Goal: Task Accomplishment & Management: Complete application form

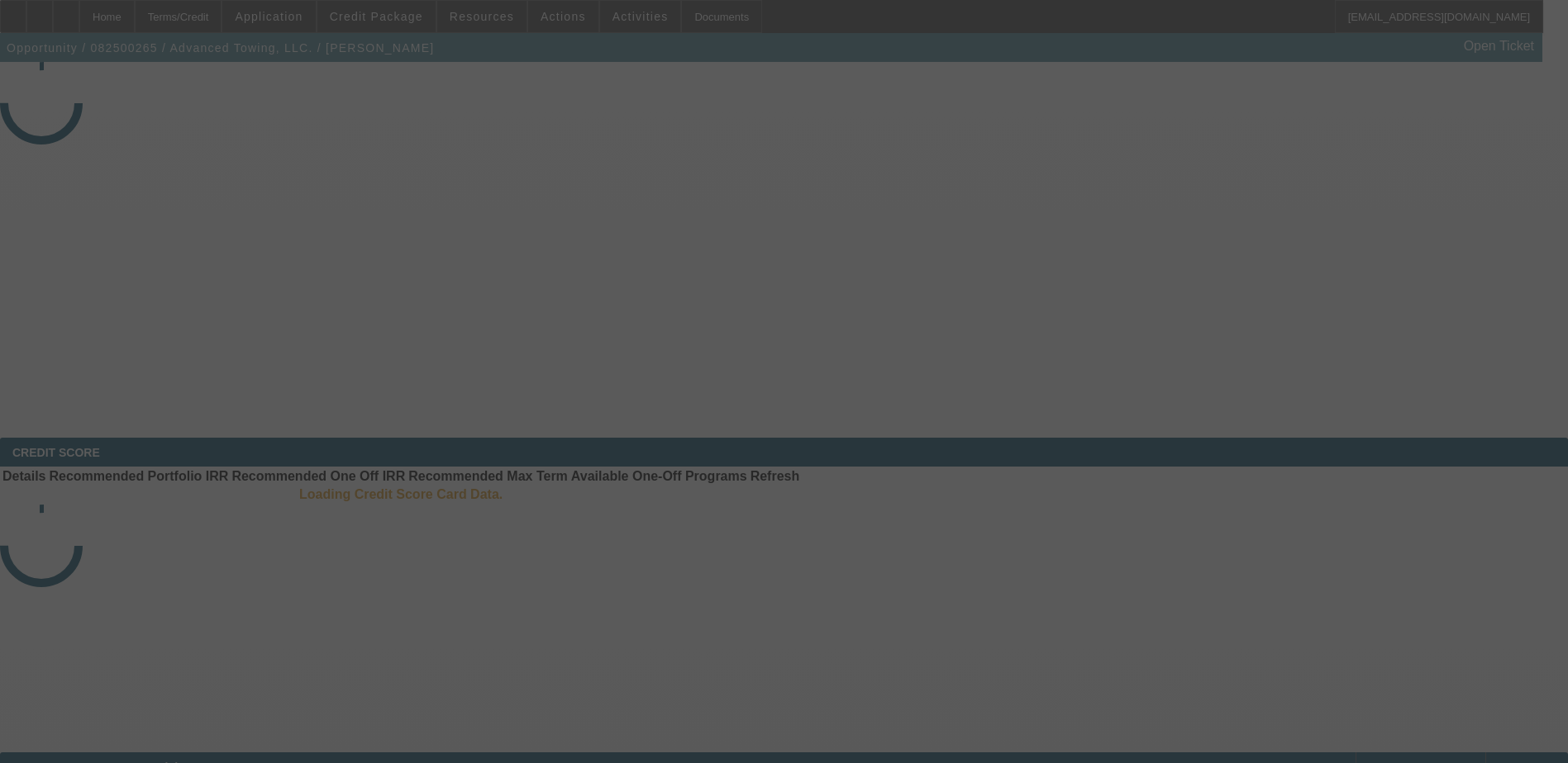
select select "4"
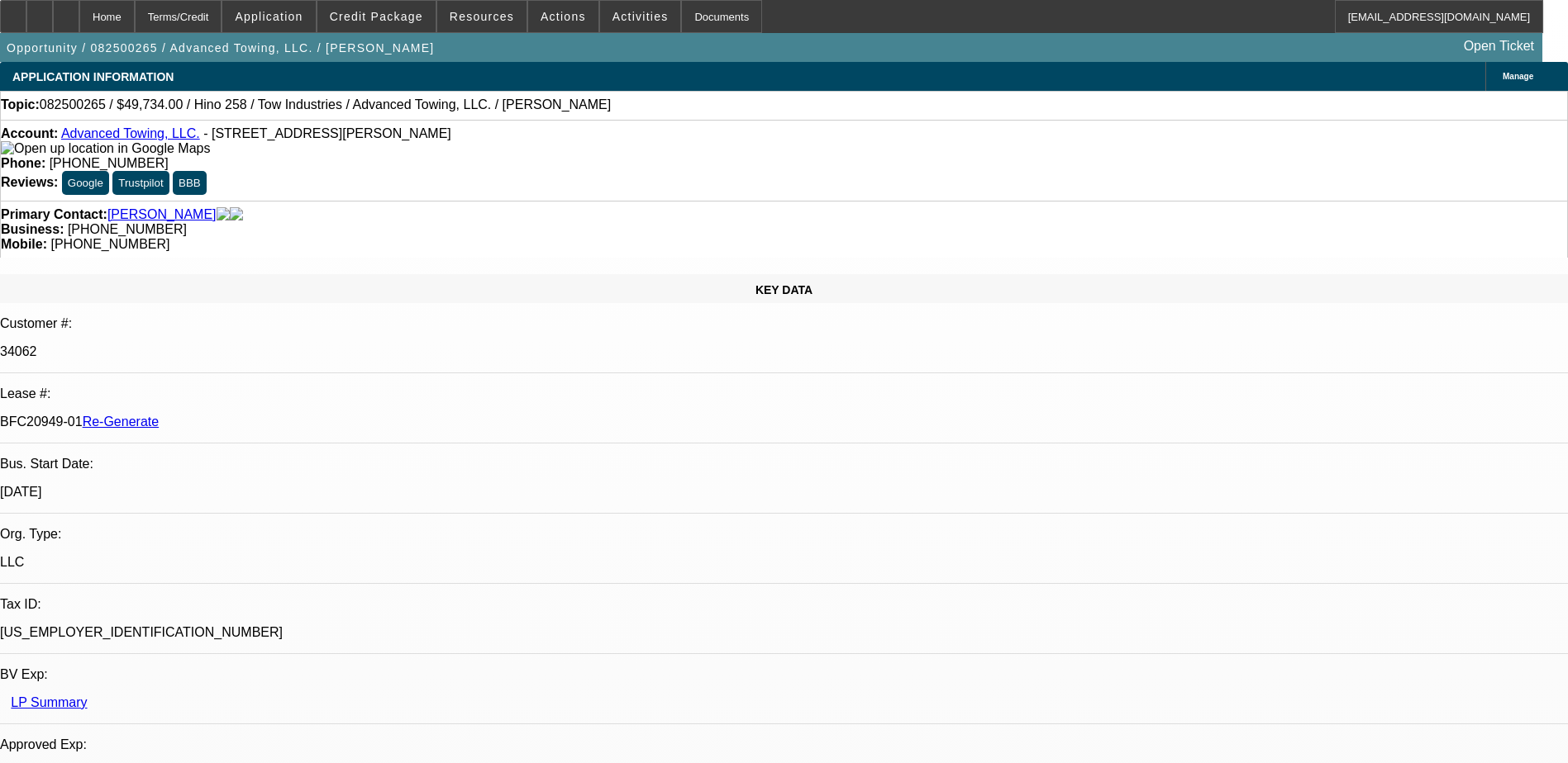
select select "0.1"
select select "2"
select select "0.1"
select select "1"
select select "2"
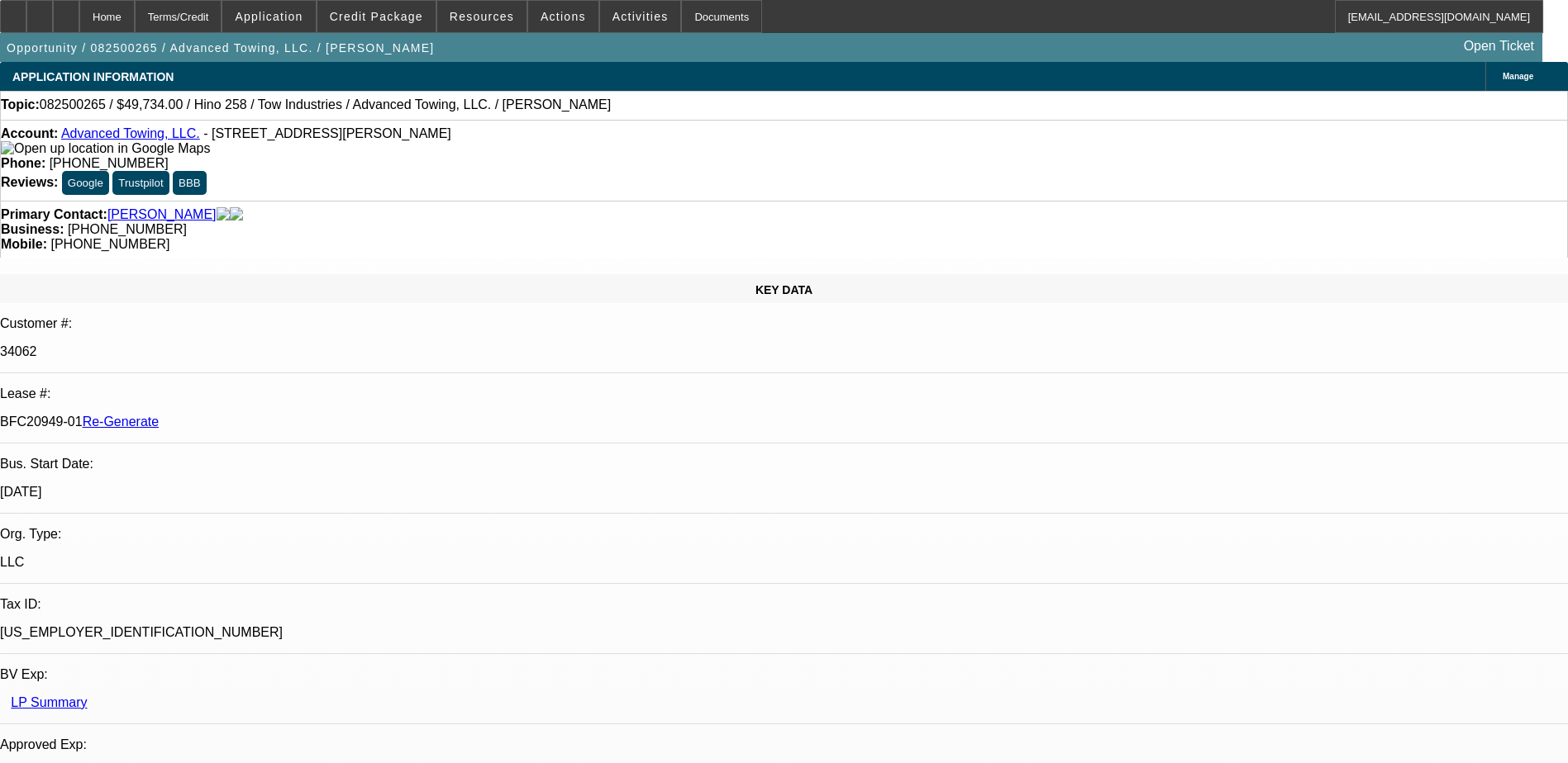
select select "4"
drag, startPoint x: 193, startPoint y: 274, endPoint x: 261, endPoint y: 281, distance: 68.4
click at [261, 414] on div "BFC20949-01 Re-Generate" at bounding box center [784, 422] width 1568 height 15
copy p "BFC20949-01"
click at [681, 18] on div "Documents" at bounding box center [721, 16] width 81 height 33
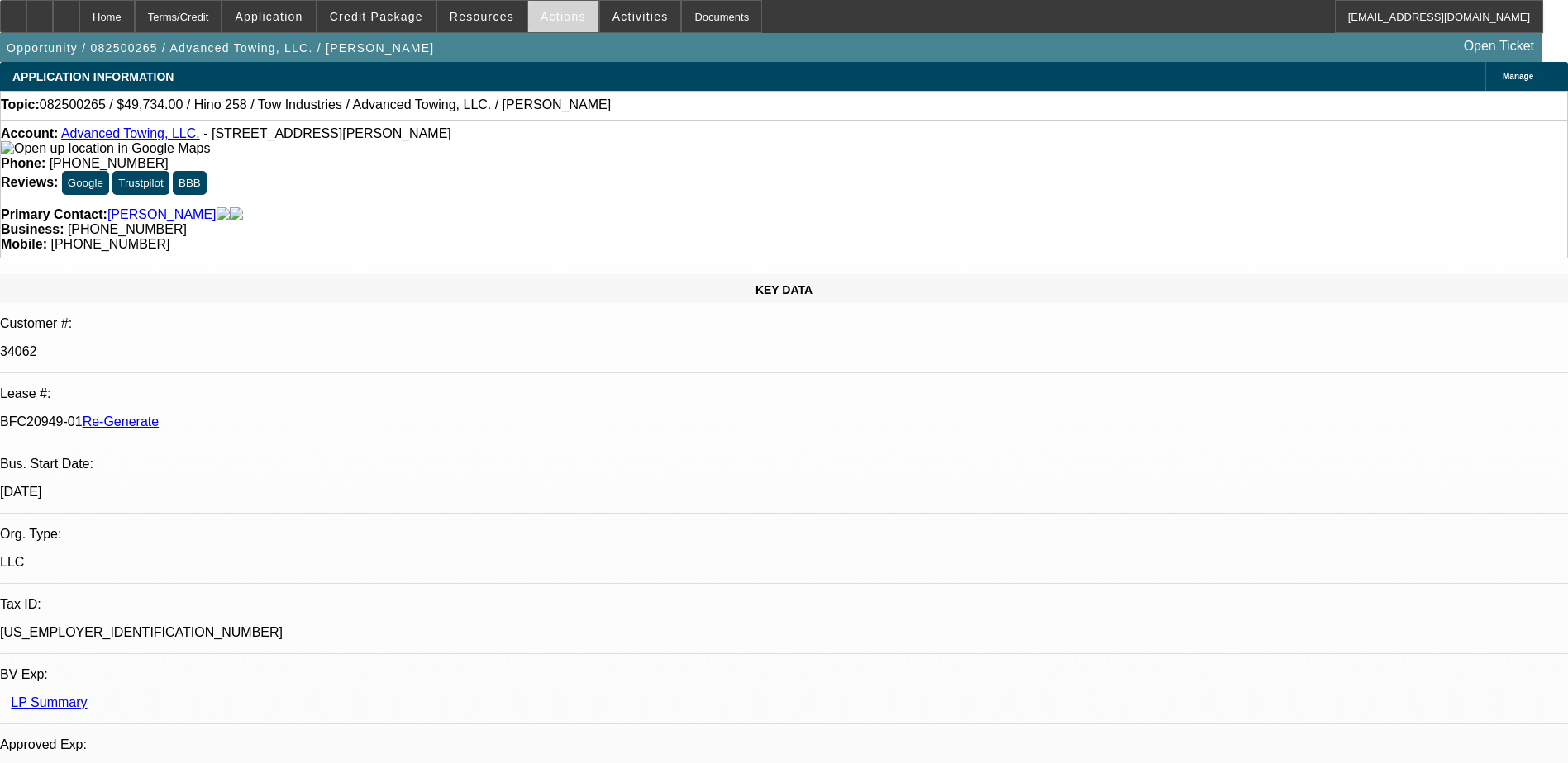
click at [544, 13] on span "Actions" at bounding box center [563, 17] width 45 height 13
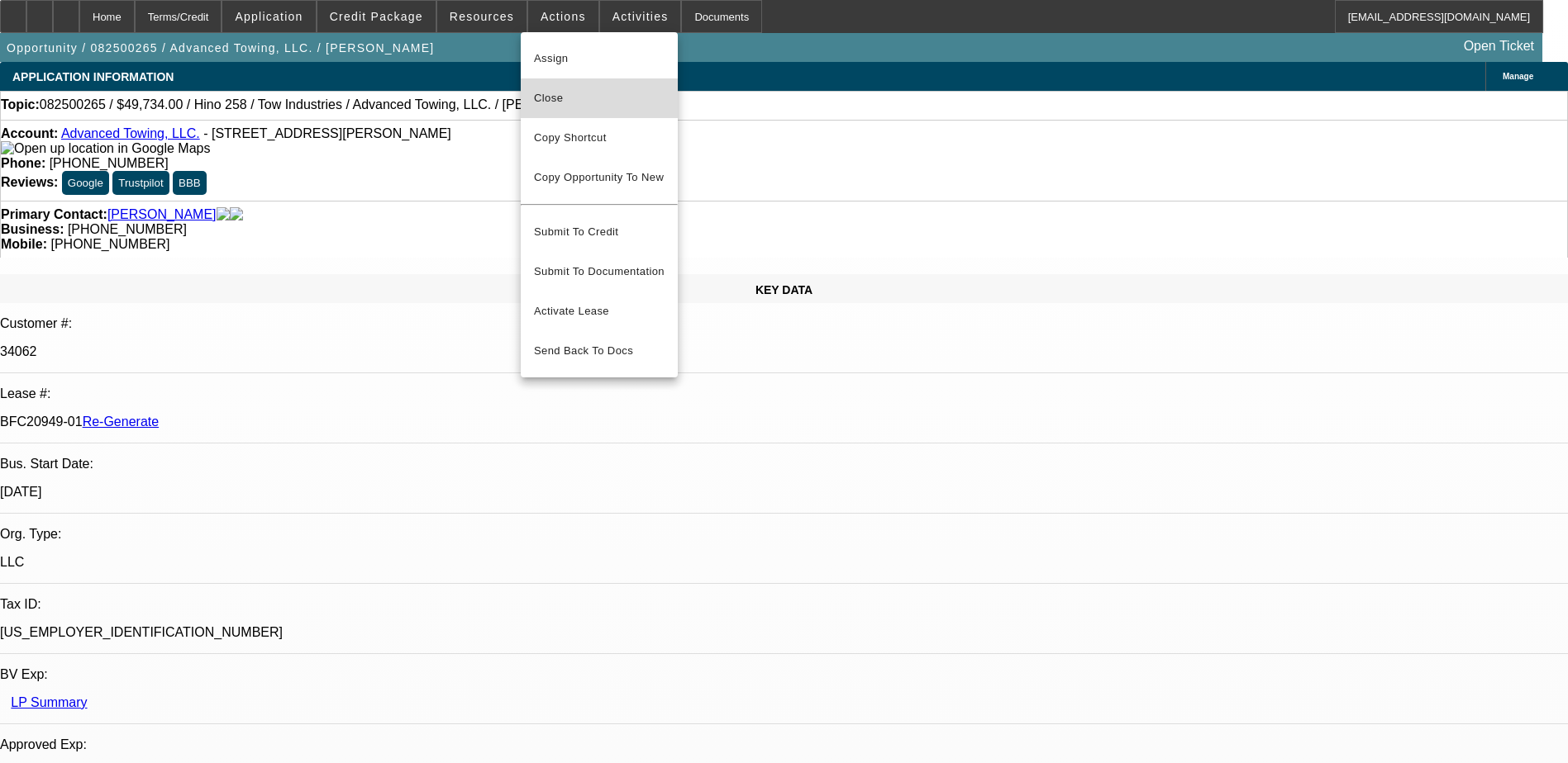
click at [541, 95] on span "Close" at bounding box center [599, 98] width 130 height 20
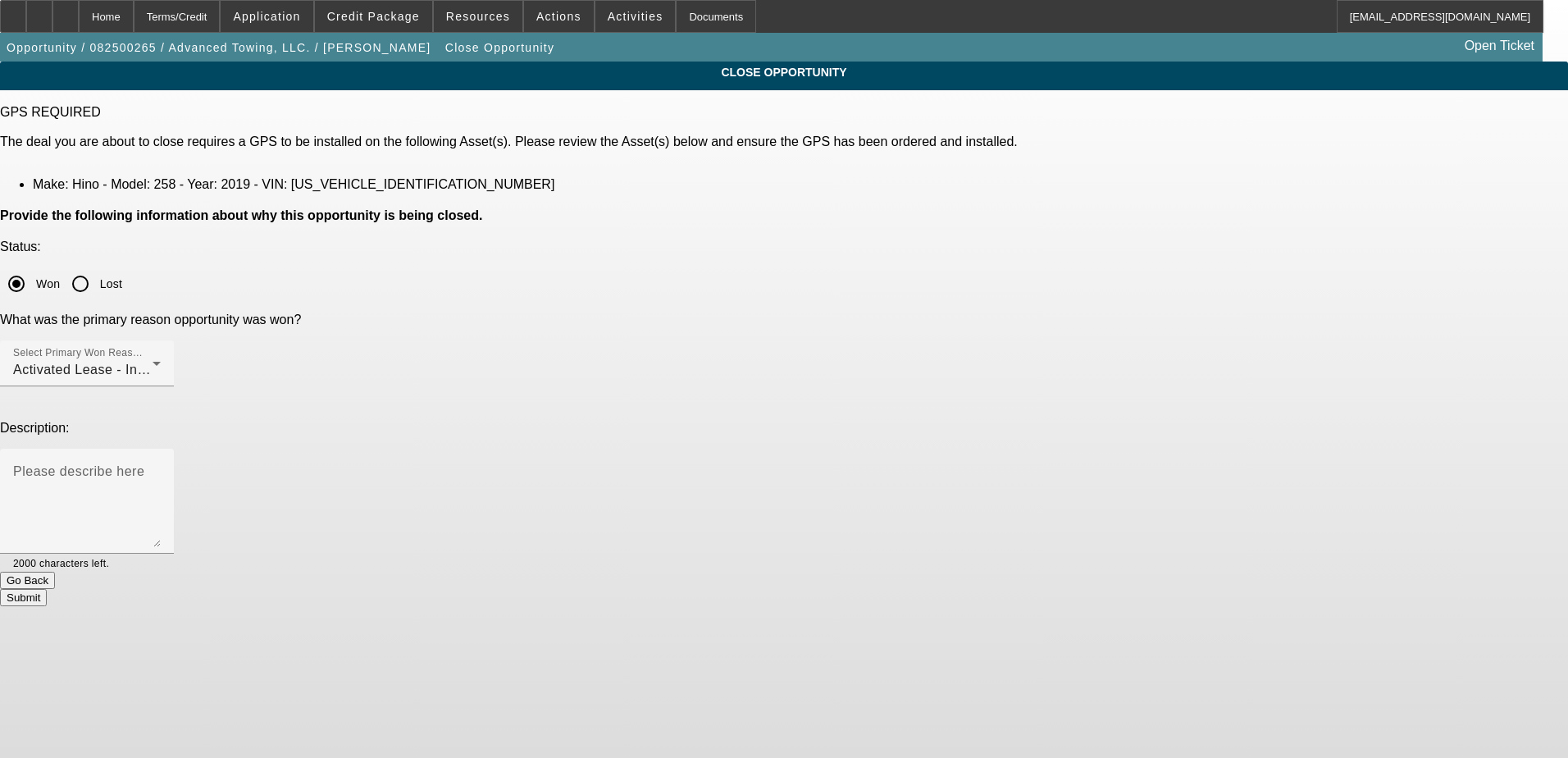
click at [47, 589] on button "Submit" at bounding box center [23, 598] width 47 height 18
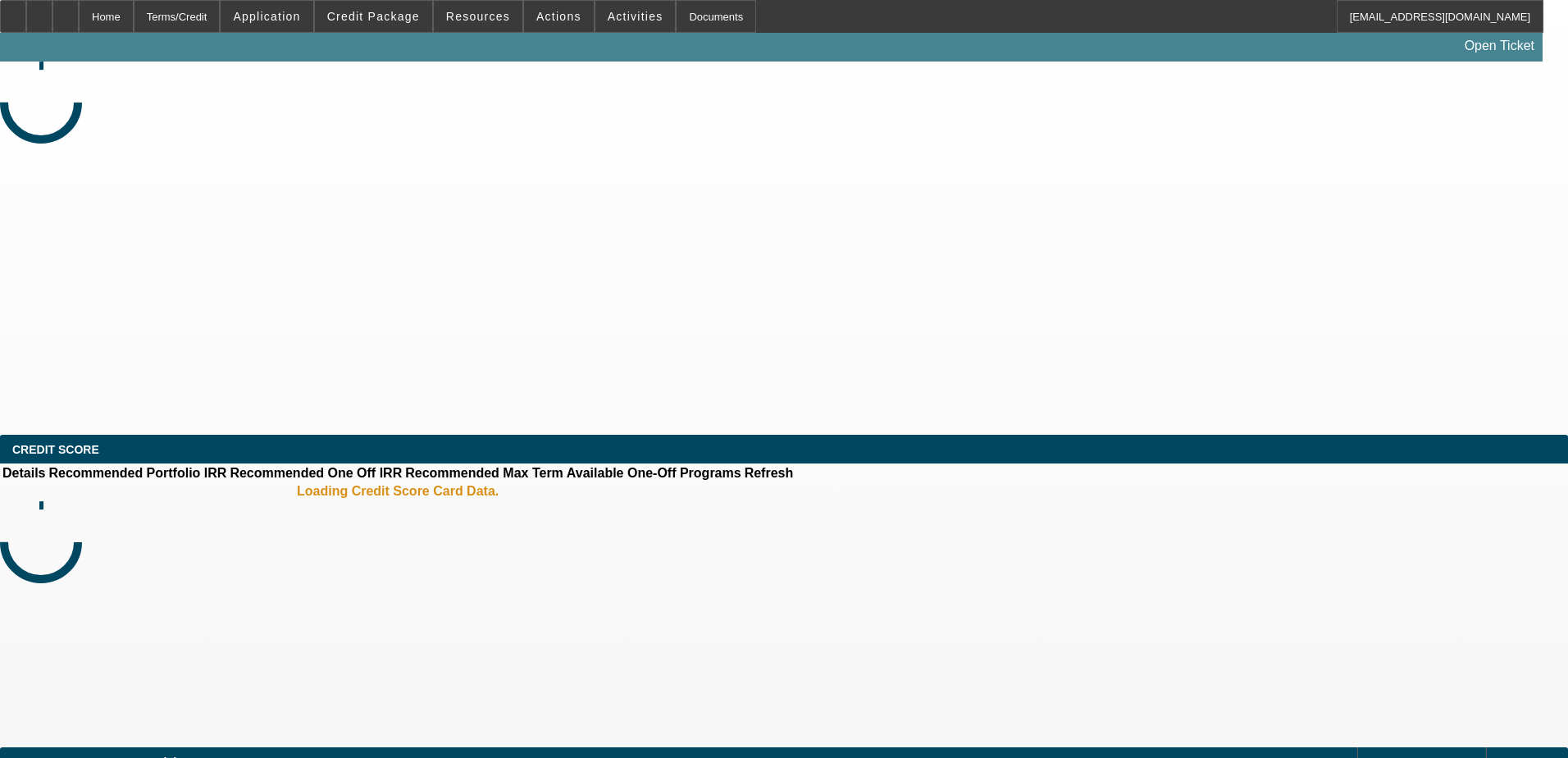
select select "4"
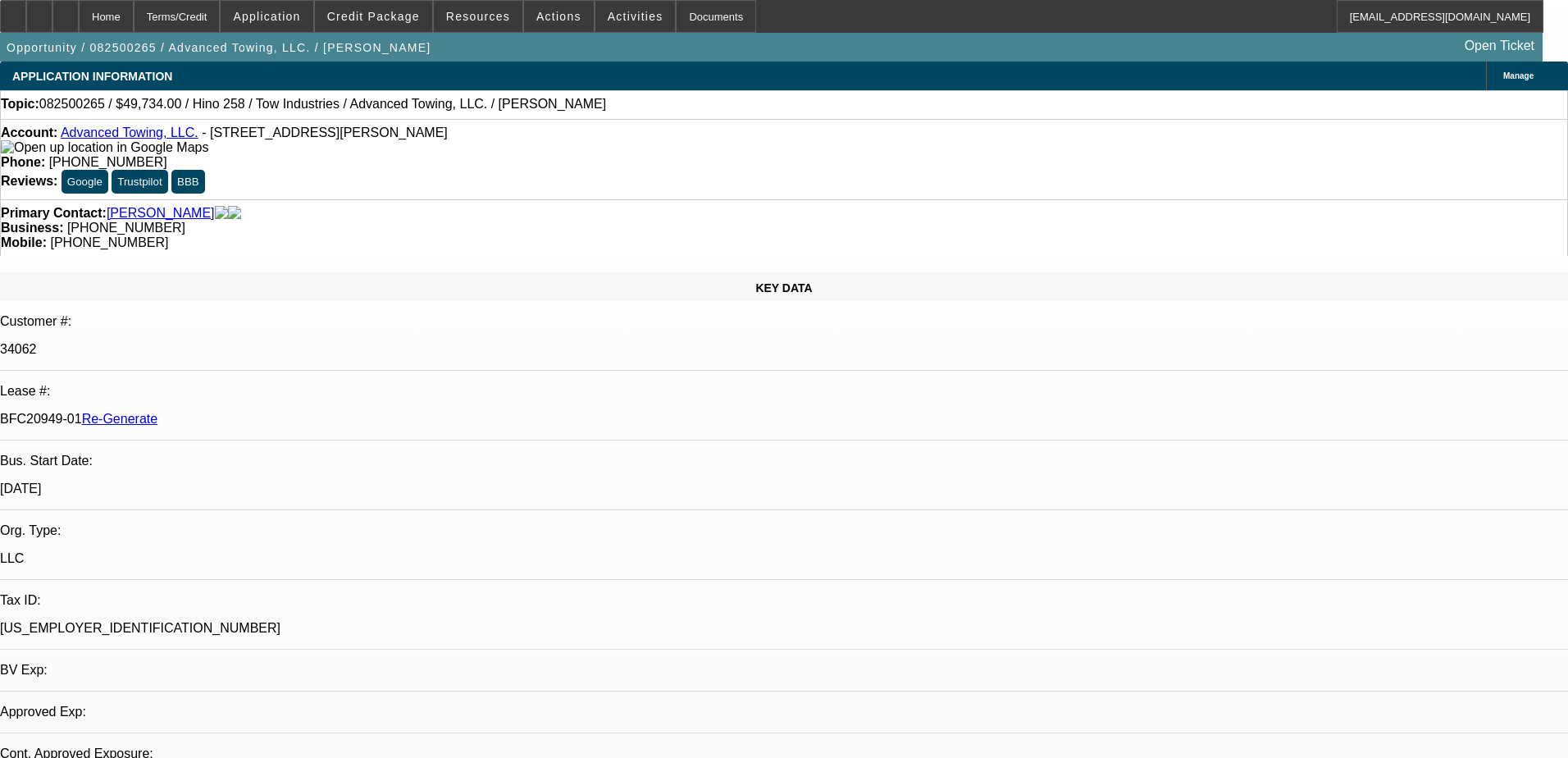
select select "0.1"
select select "2"
select select "0.1"
select select "4"
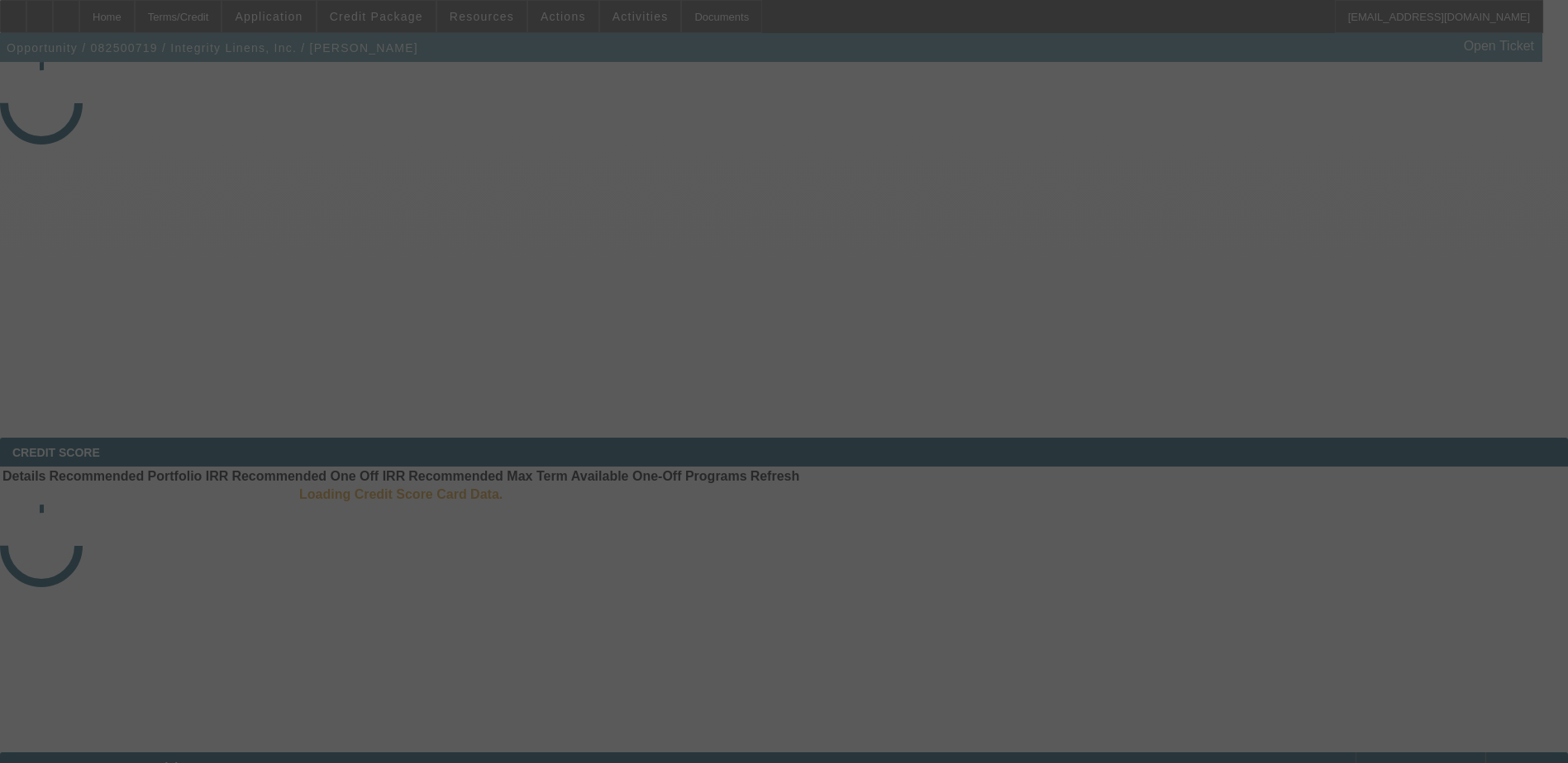
select select "3"
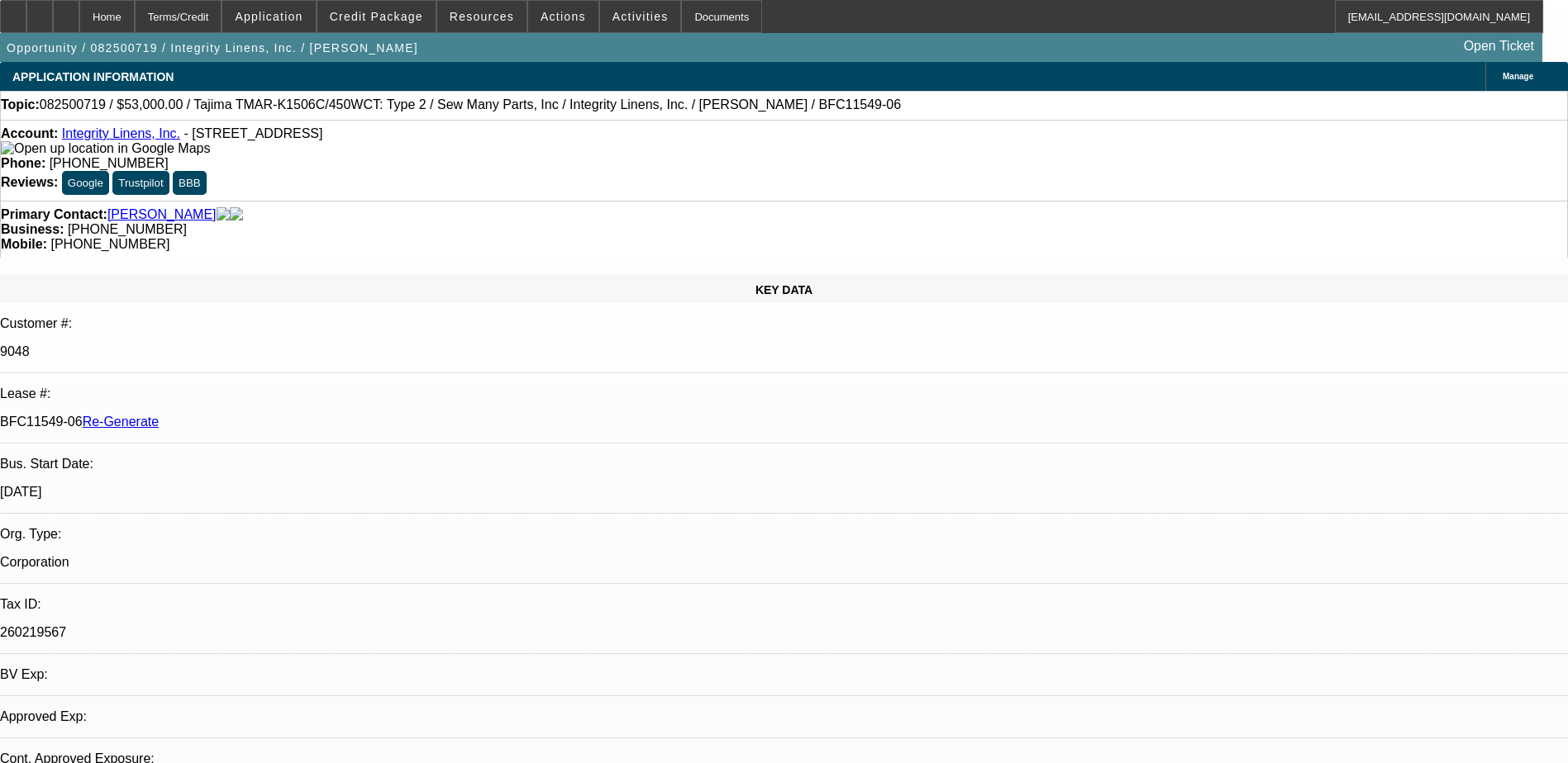
select select "0"
select select "2"
select select "0"
select select "2"
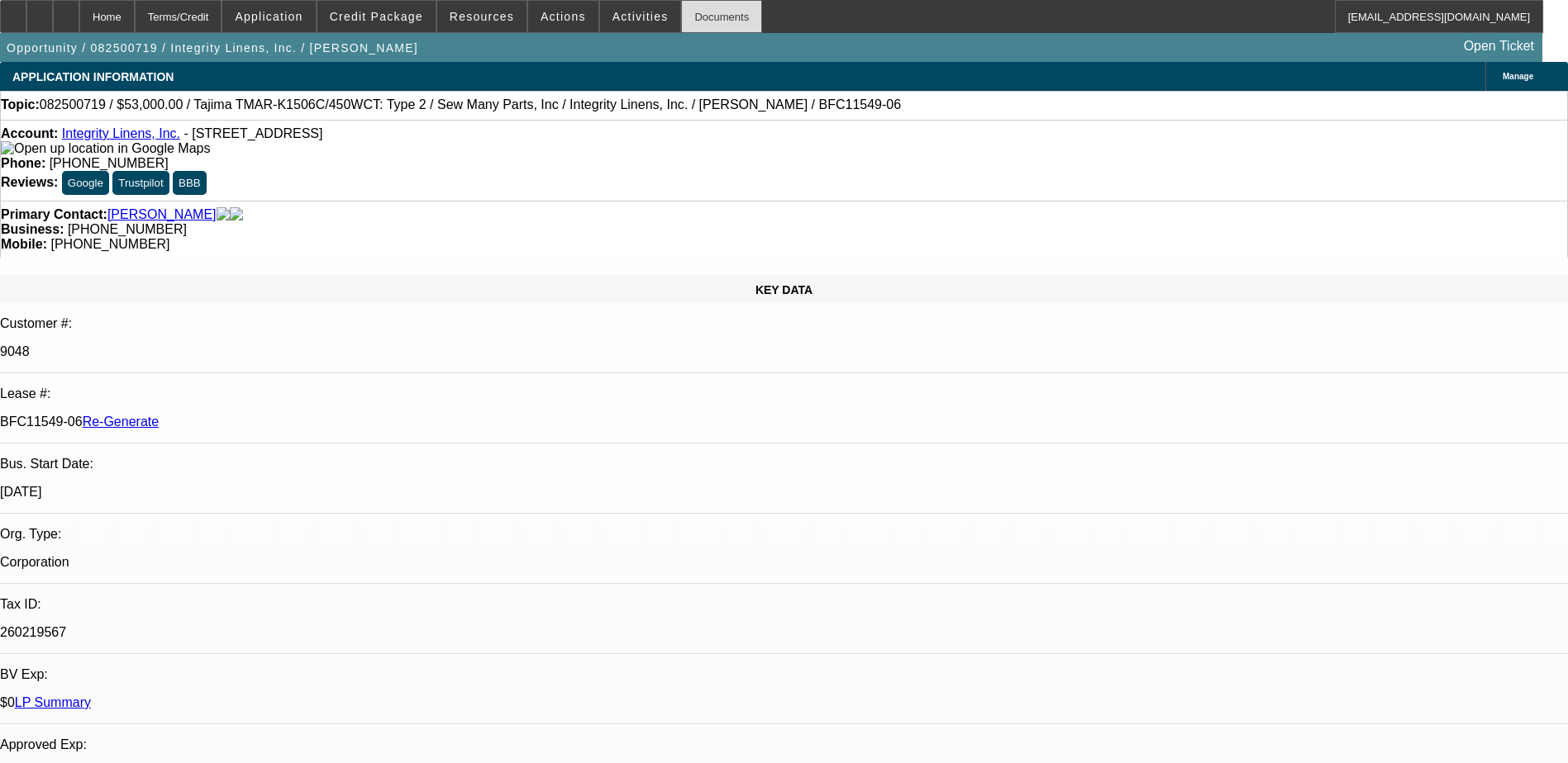
click at [696, 22] on div "Documents" at bounding box center [721, 16] width 81 height 33
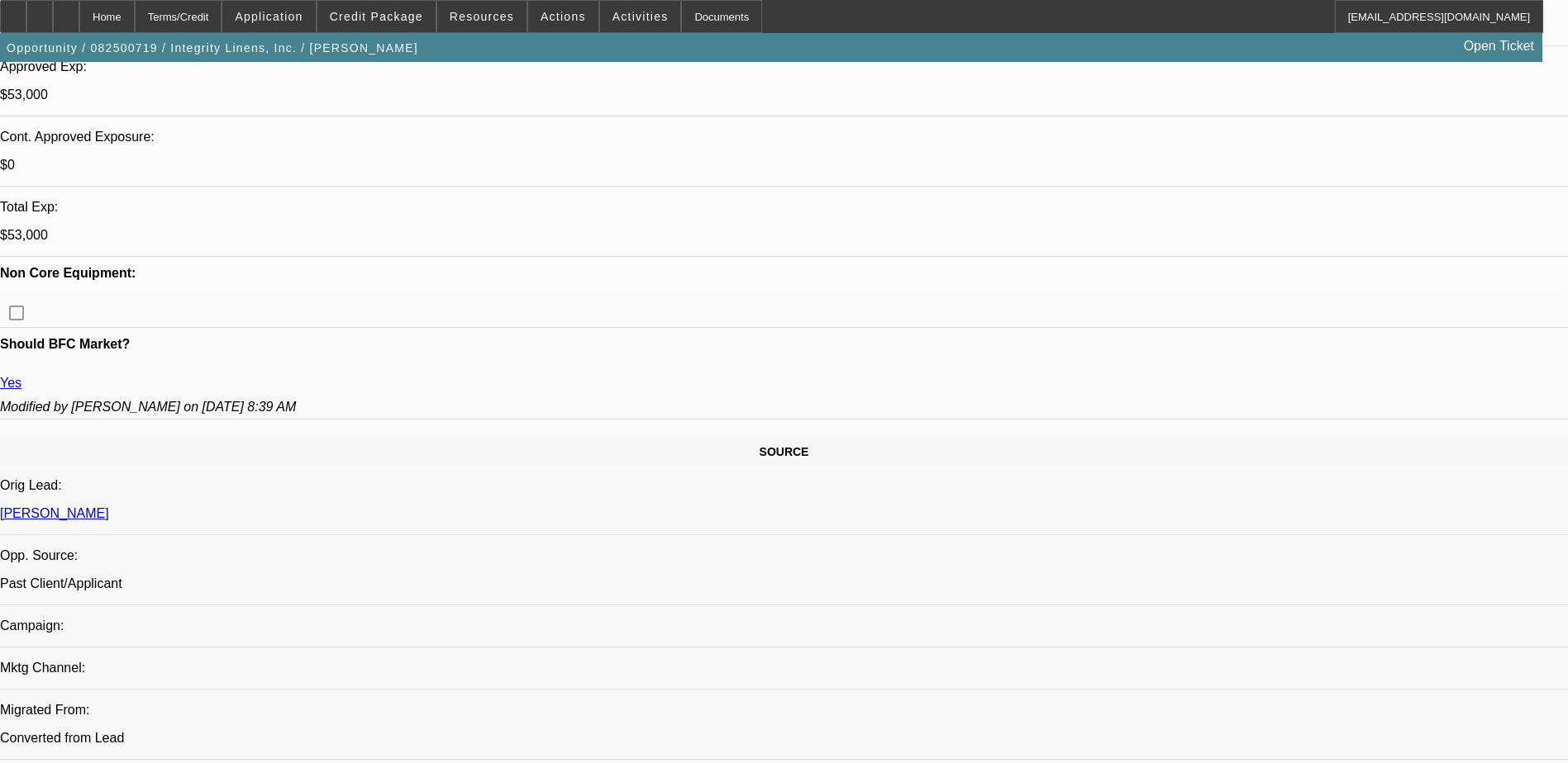
scroll to position [744, 0]
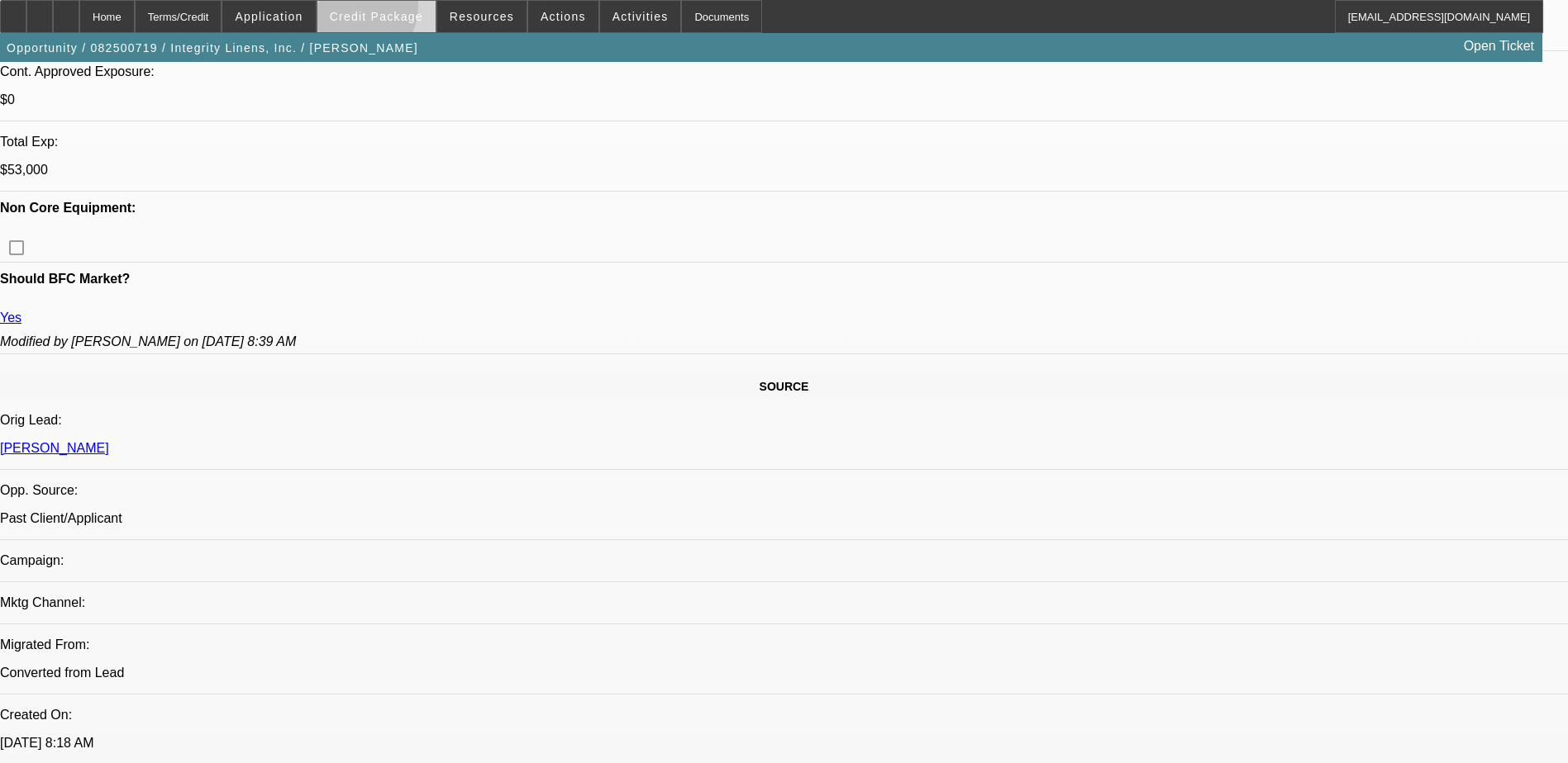
click at [377, 10] on span "Credit Package" at bounding box center [376, 17] width 93 height 13
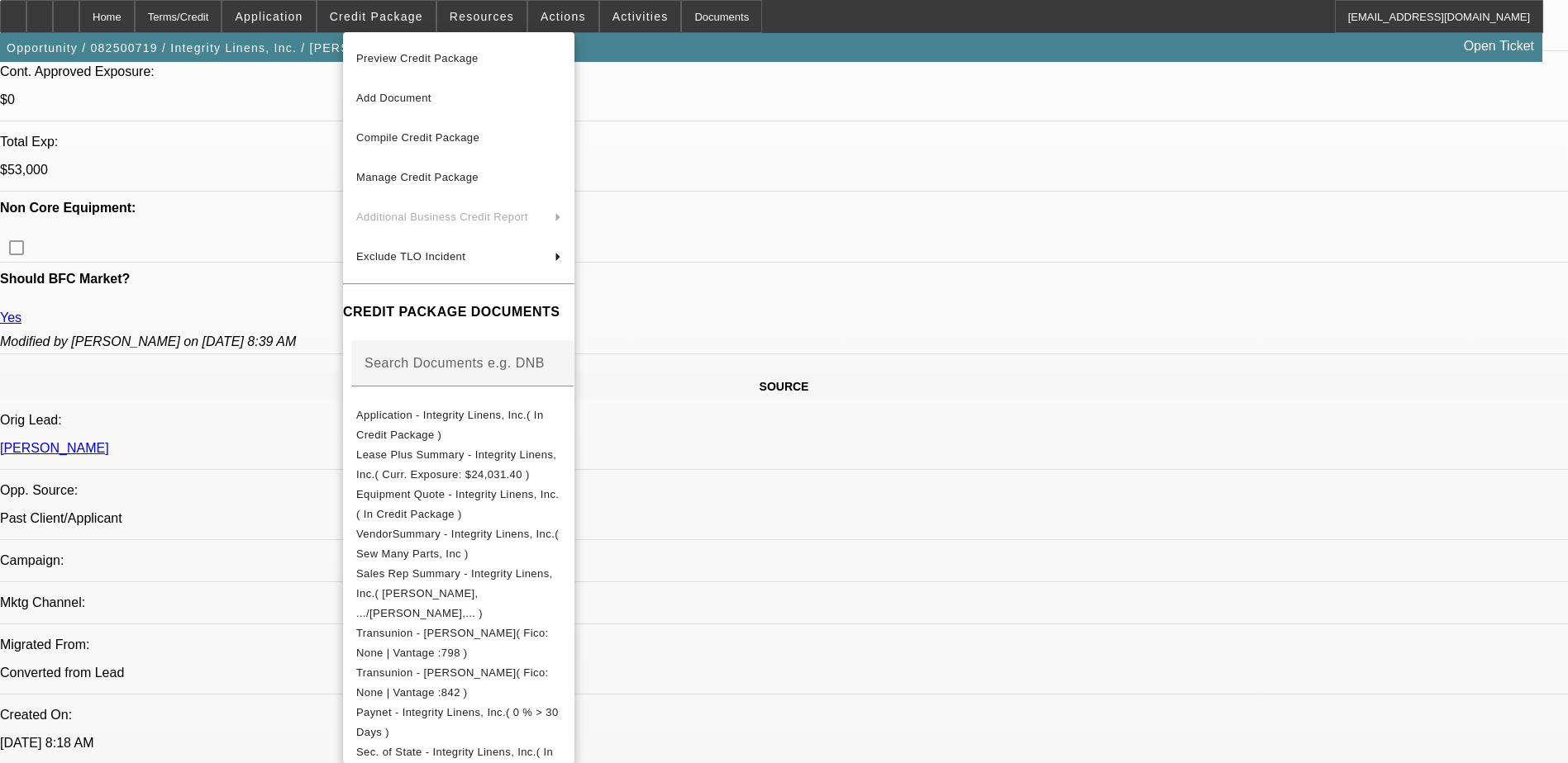
click at [285, 9] on div at bounding box center [784, 382] width 1568 height 763
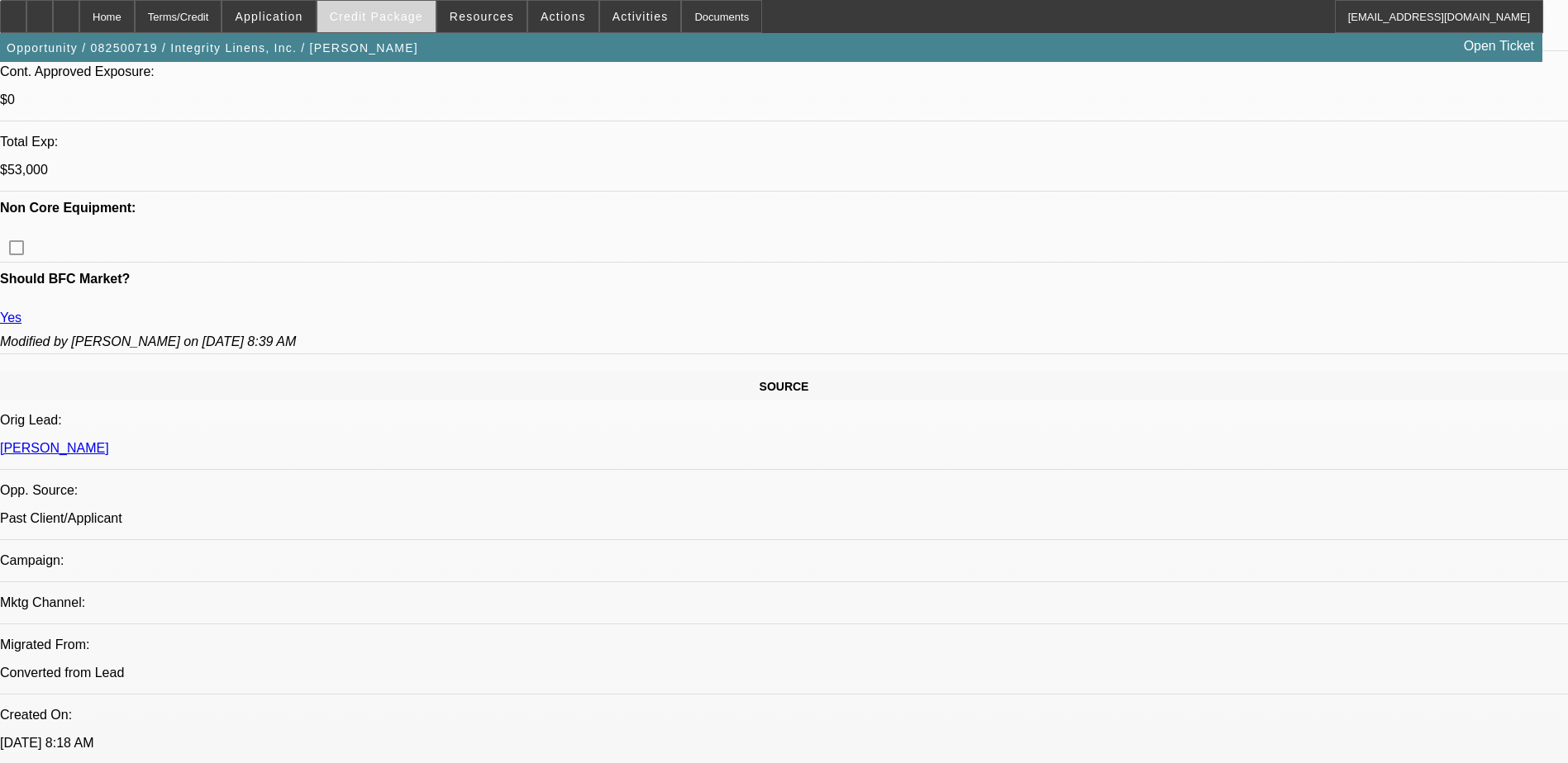
click at [404, 24] on span at bounding box center [376, 16] width 119 height 39
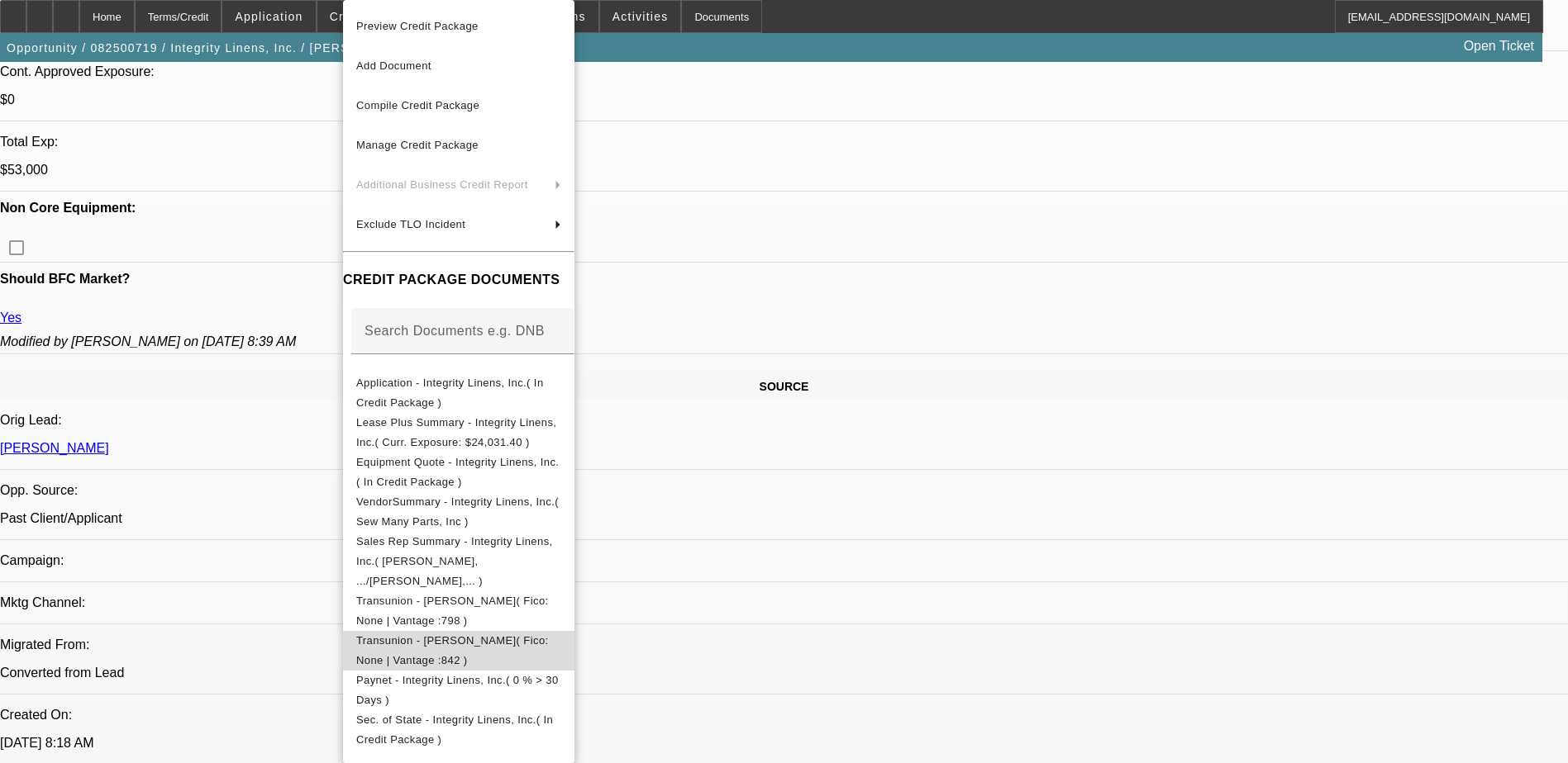
click at [545, 631] on span "Transunion - O'Bryant, Vickie( Fico: None | Vantage :842 )" at bounding box center [459, 650] width 205 height 39
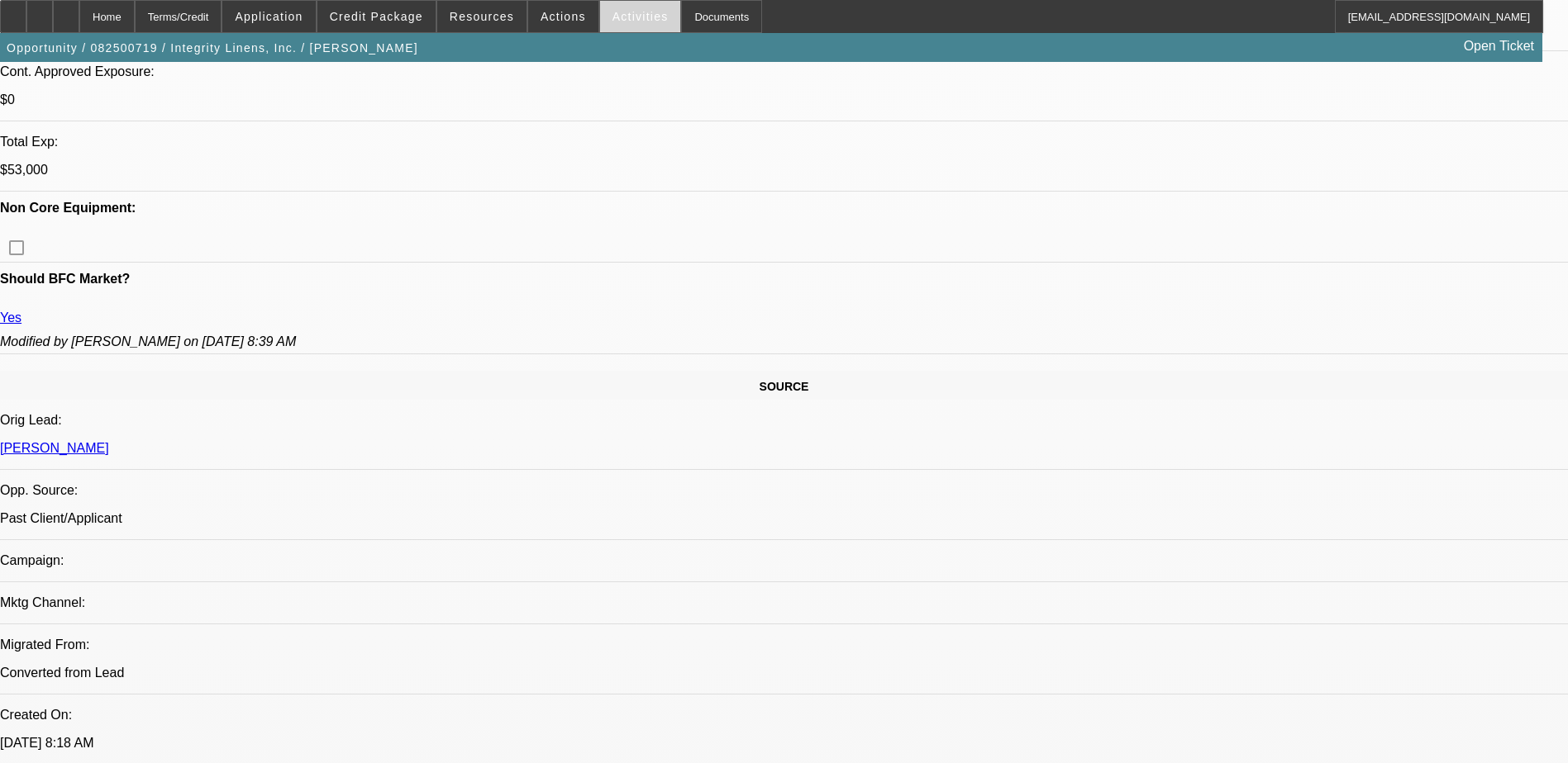
click at [617, 13] on span "Activities" at bounding box center [640, 17] width 56 height 13
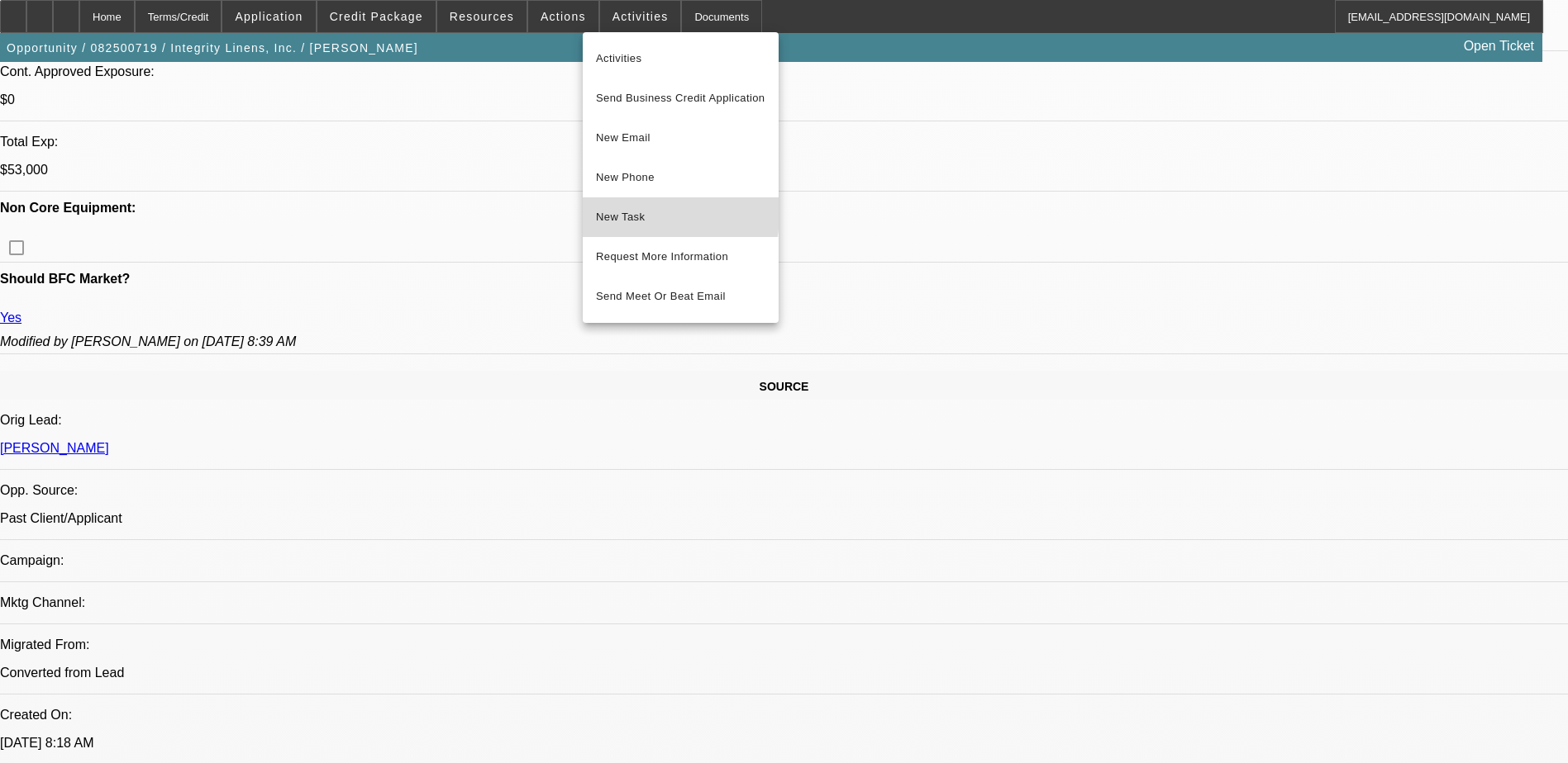
click at [642, 210] on span "New Task" at bounding box center [680, 218] width 169 height 20
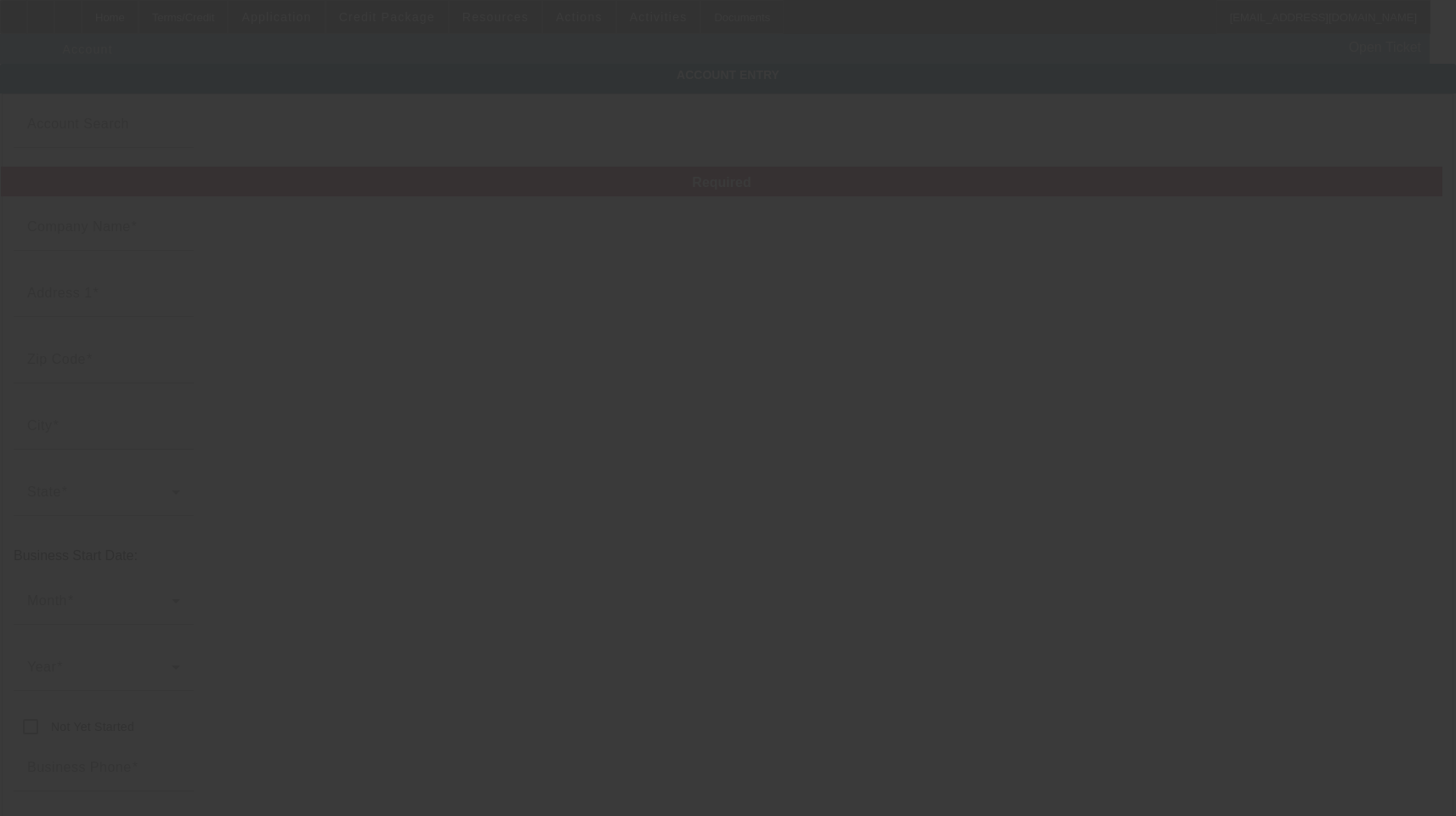
type input "Integrity Linens, Inc."
type input "3935 Canton Hwy"
type input "30040"
type input "Cumming"
type input "(770) 458-8083"
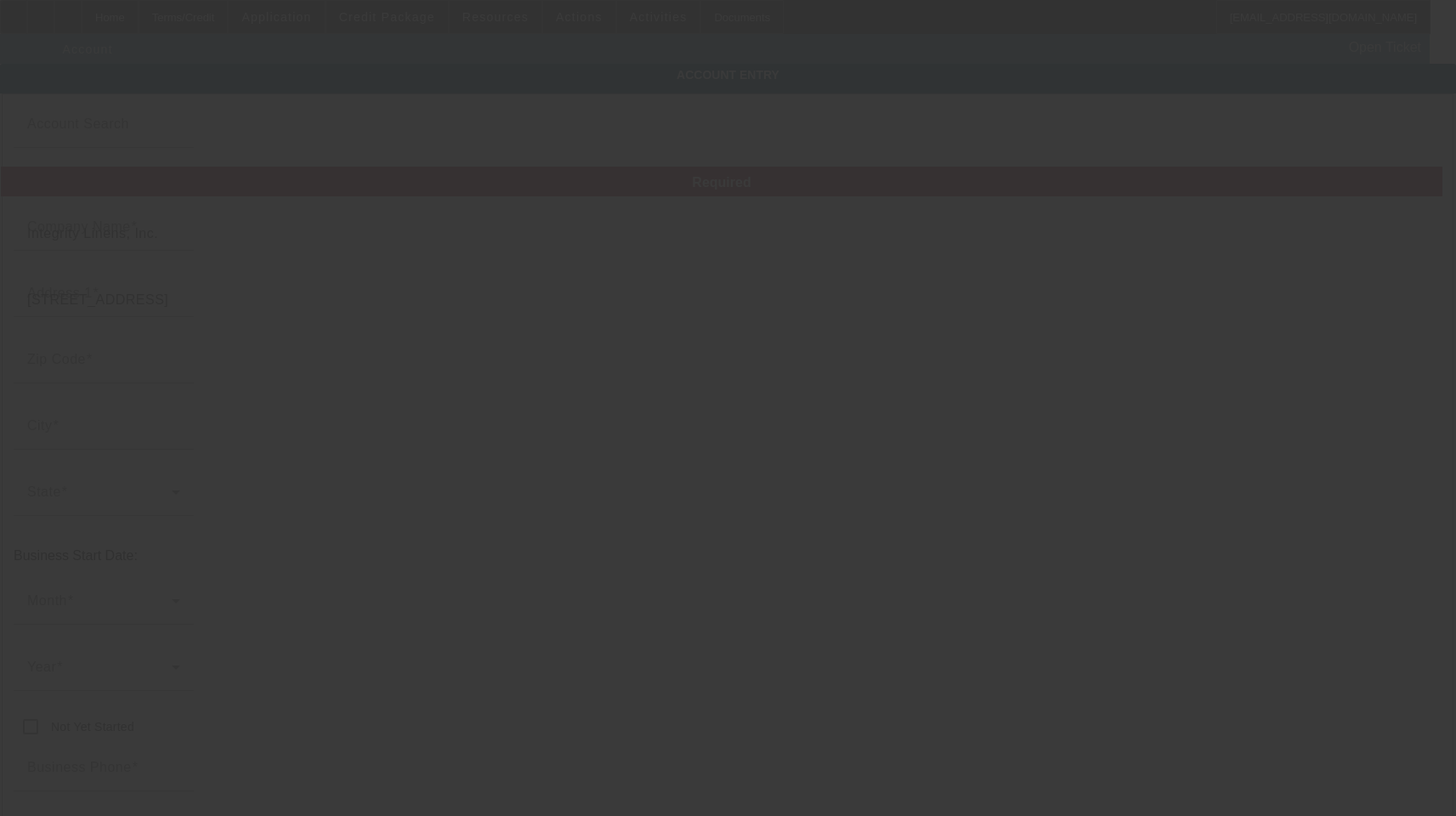
type input "pat@integritylinens.com"
type input "Forsyth"
type input "260219567"
type input "embroidery and custom equine apparel"
type input "https://Integritylinens.Com"
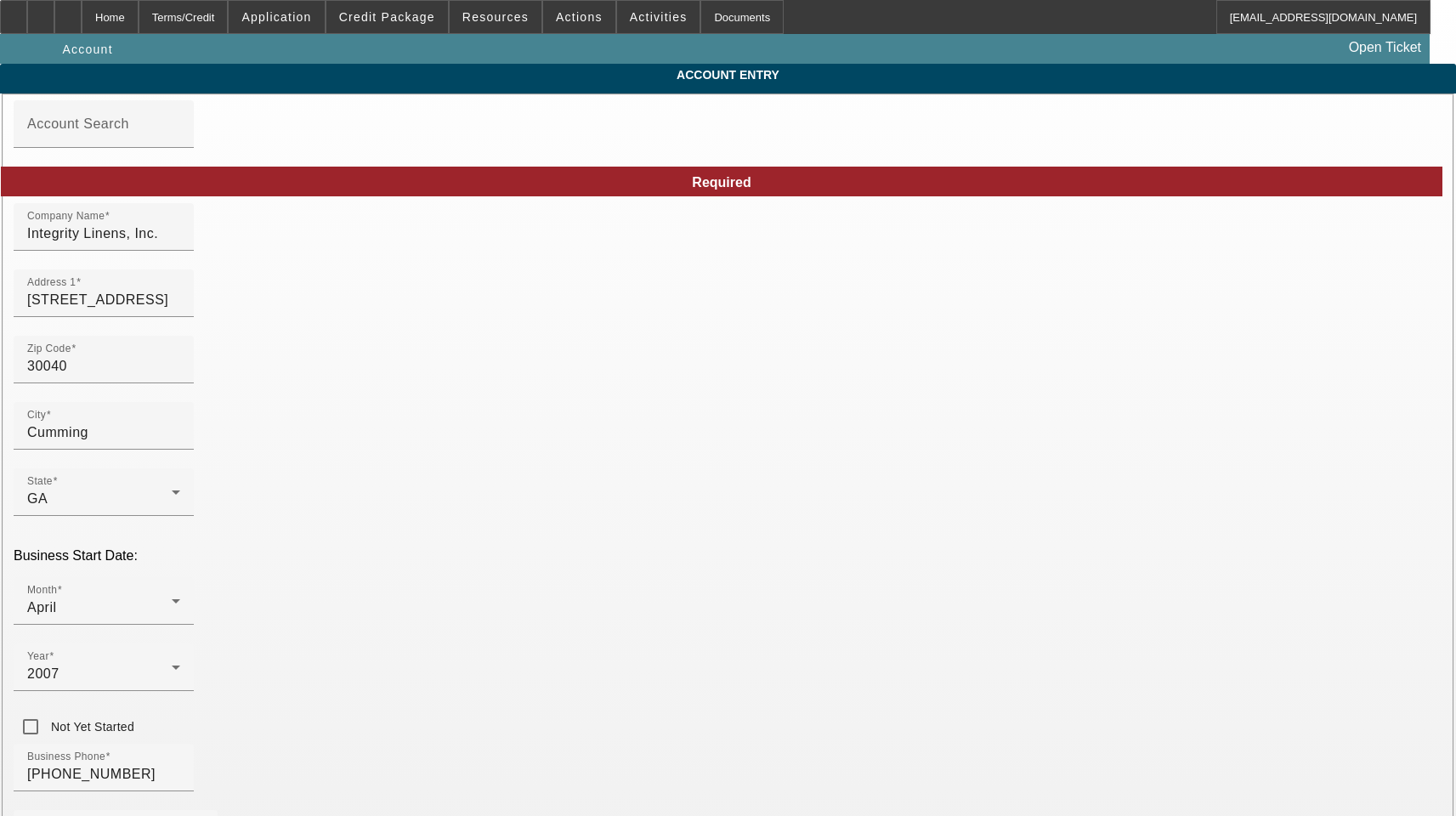
type input "8/27/2025"
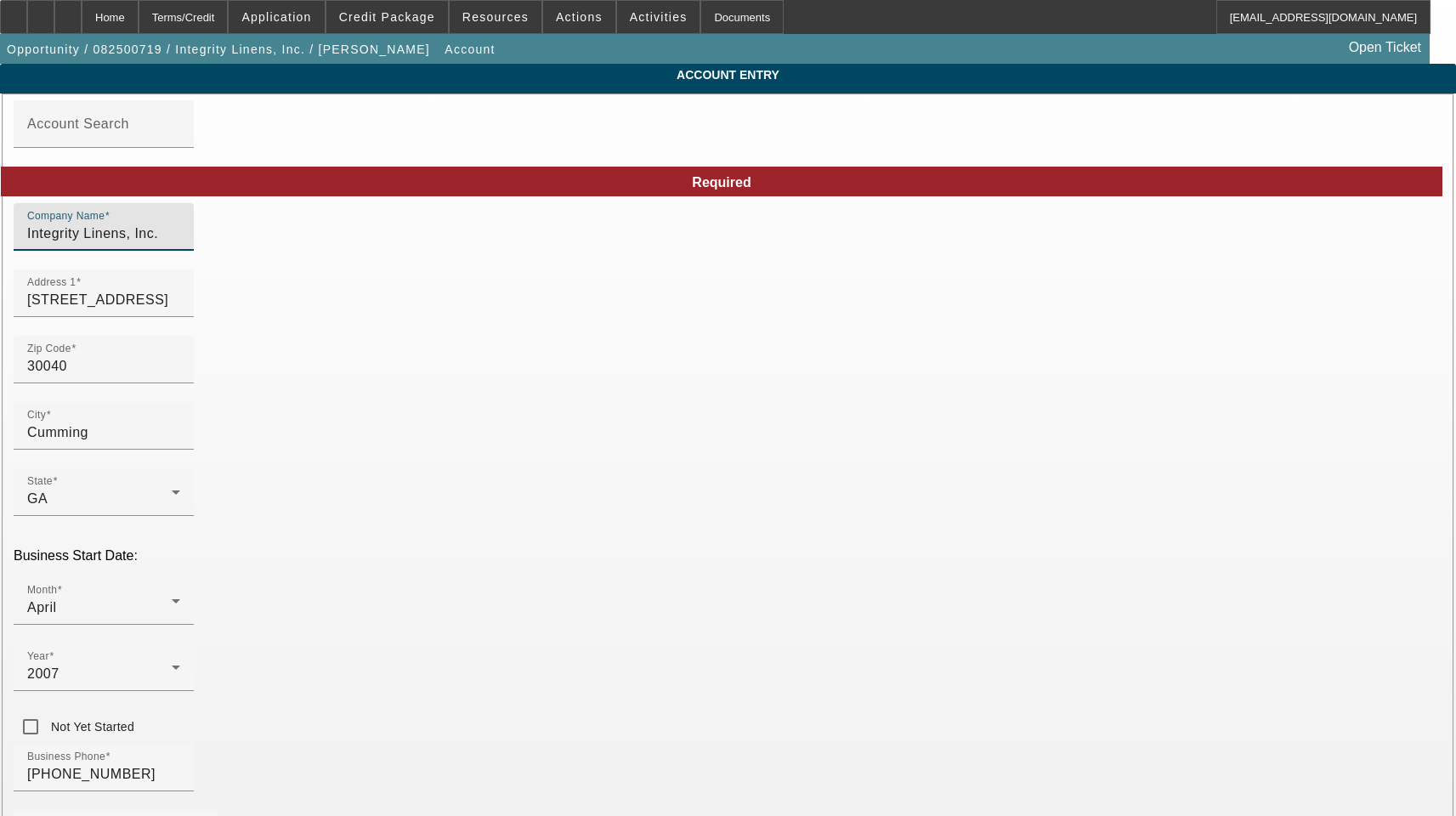
click at [180, 241] on input "Integrity Linens, Inc." at bounding box center [103, 234] width 153 height 21
drag, startPoint x: 424, startPoint y: 246, endPoint x: 19, endPoint y: 269, distance: 405.7
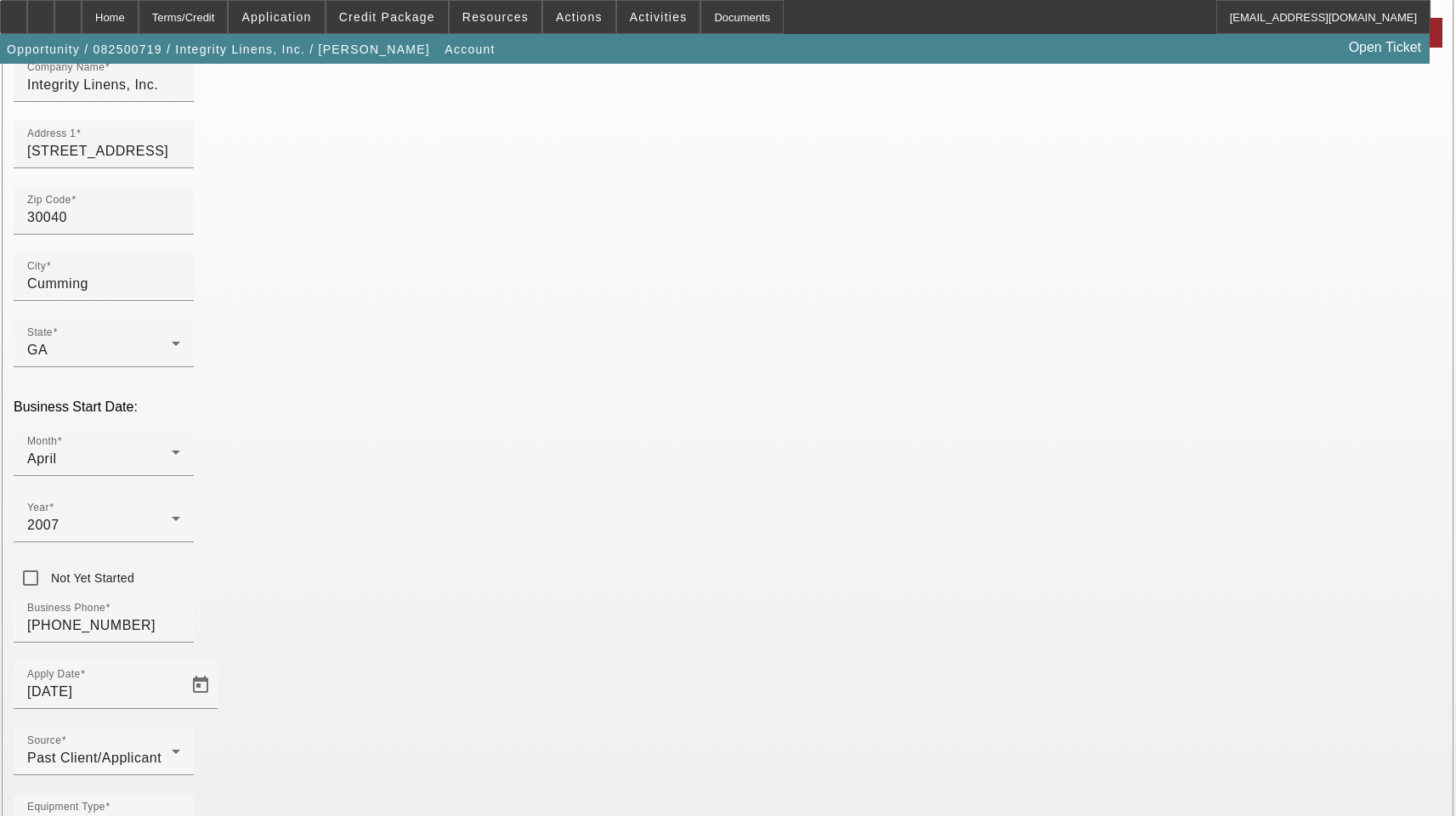
scroll to position [186, 0]
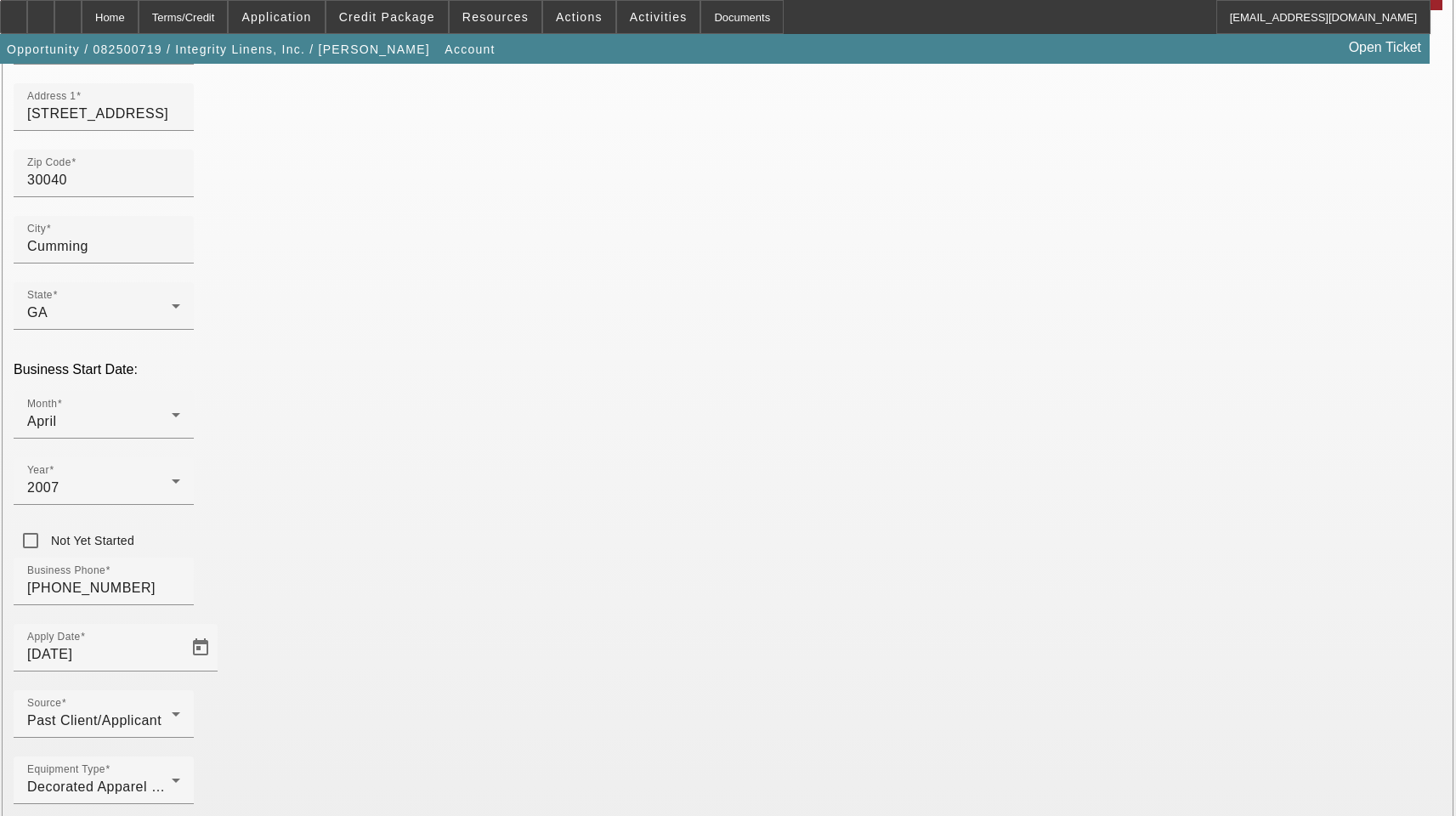
drag, startPoint x: 1013, startPoint y: 484, endPoint x: 1044, endPoint y: 462, distance: 38.0
type input "[US_EMPLOYER_IDENTIFICATION_NUMBER]"
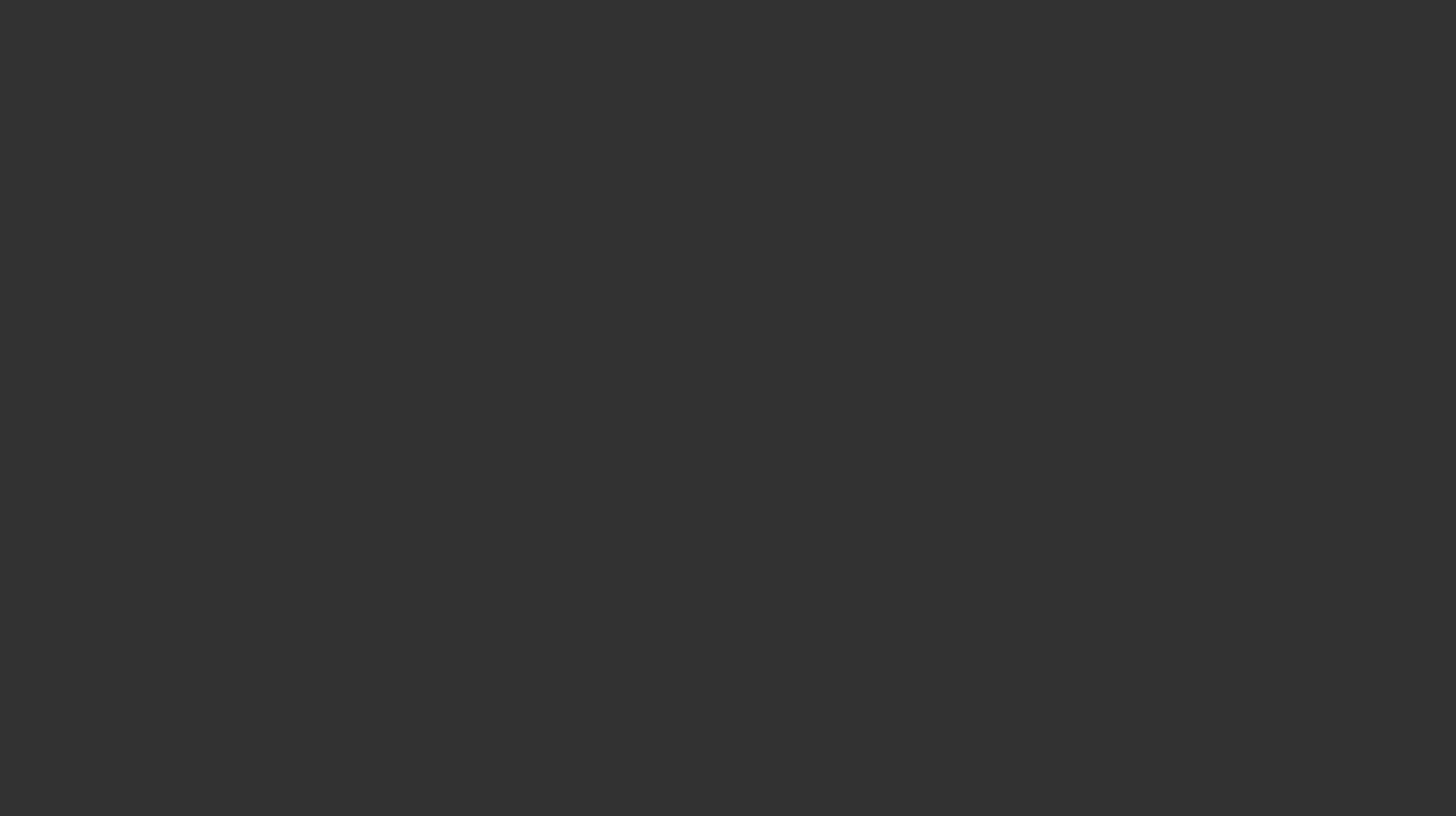
select select "3"
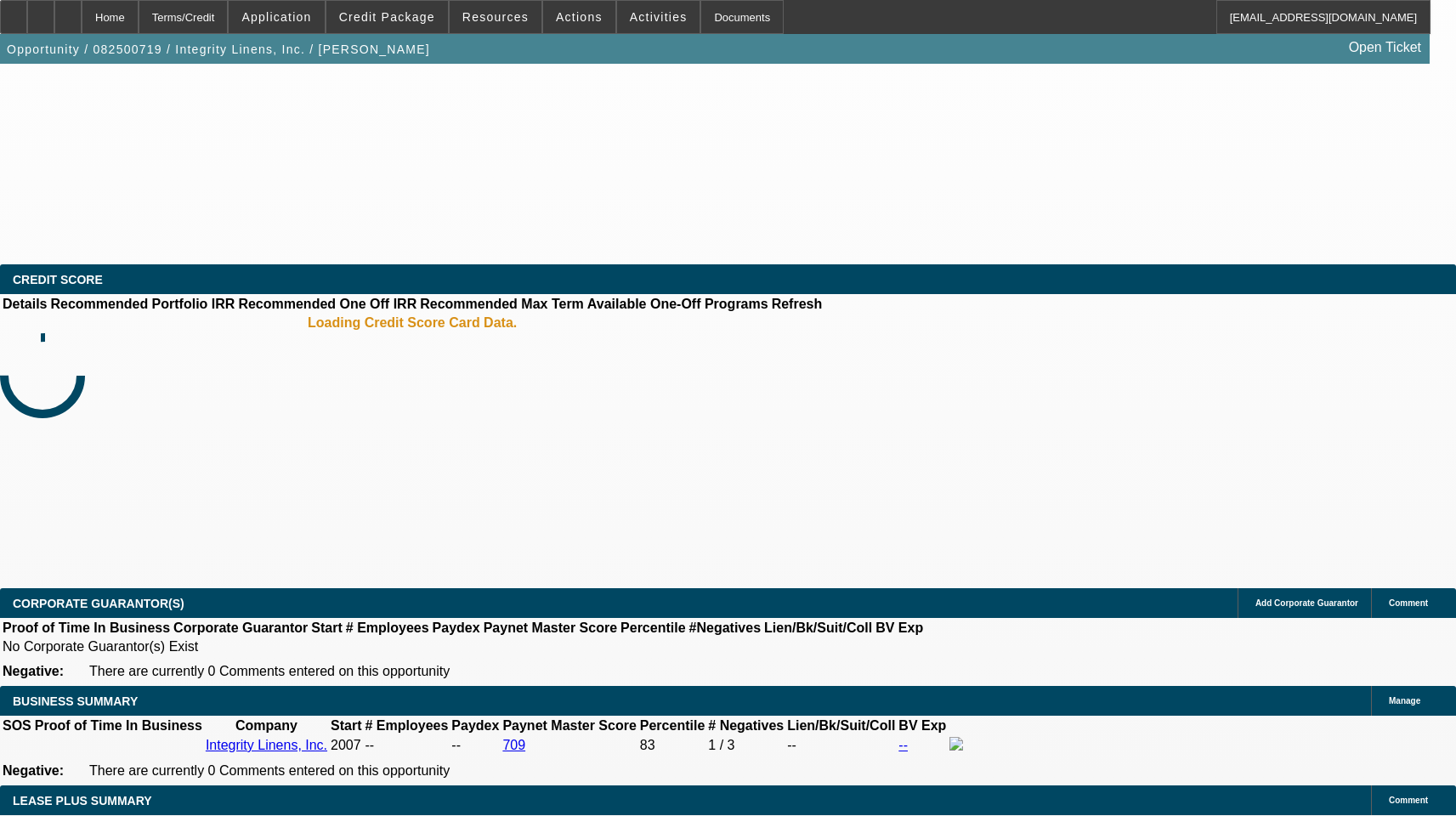
select select "0"
select select "2"
select select "0"
select select "2"
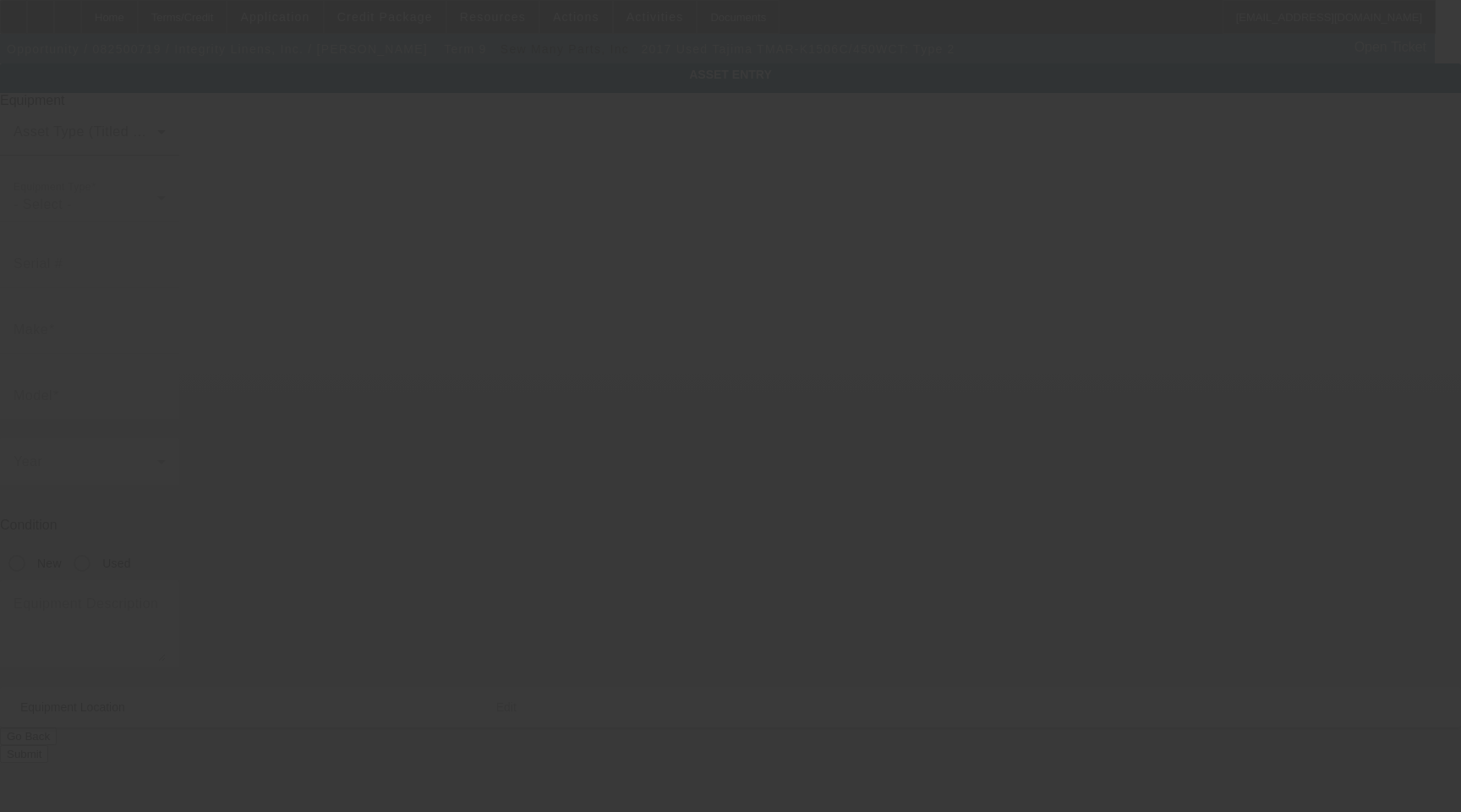
type input "A3F02699"
type input "Tajima"
type input "TMAR-K1506C/450WCT: Type 2"
radio input "true"
type textarea "6 head machine"
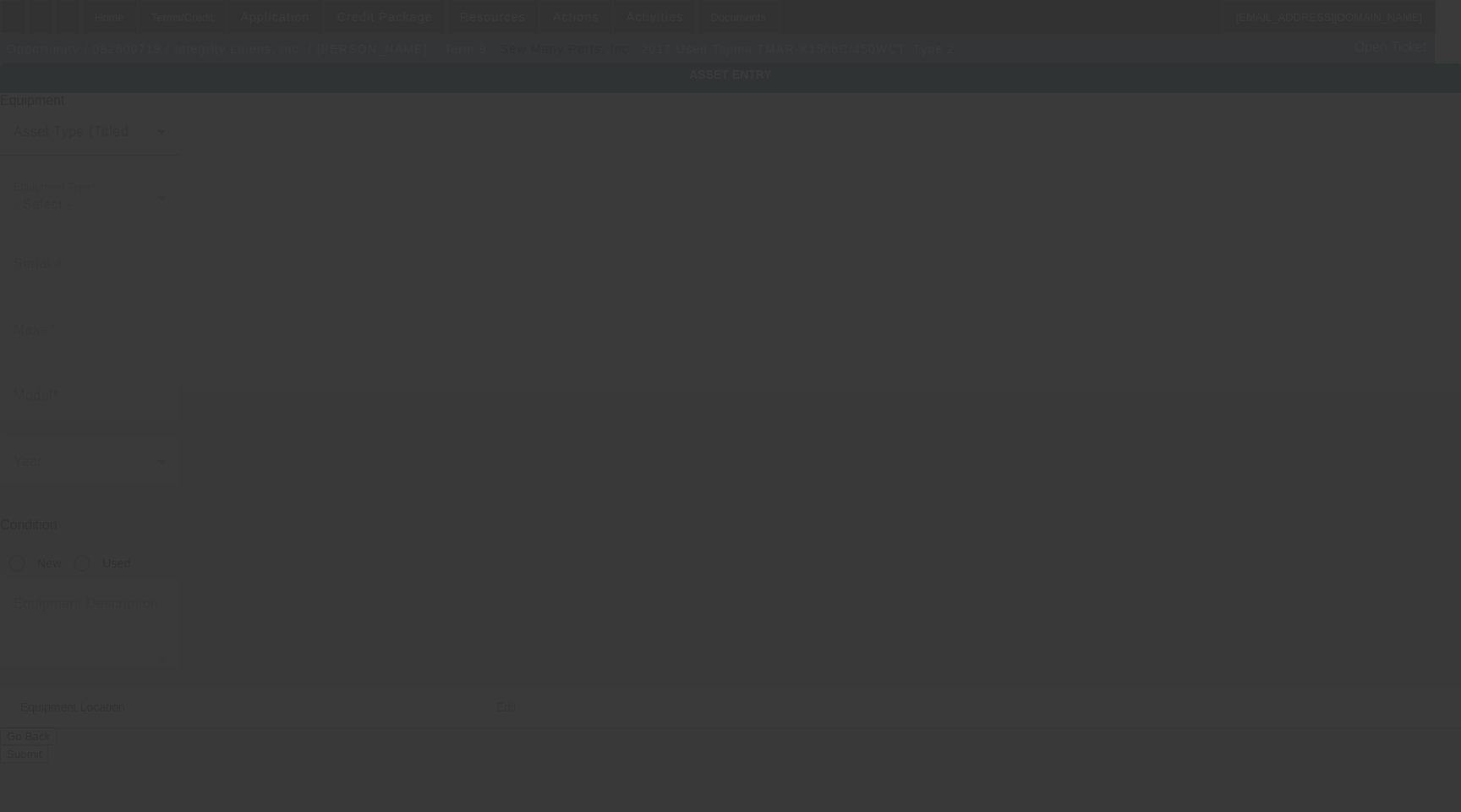
type input "[STREET_ADDRESS]"
type input "Cumming"
type input "30040"
type input "Forsyth"
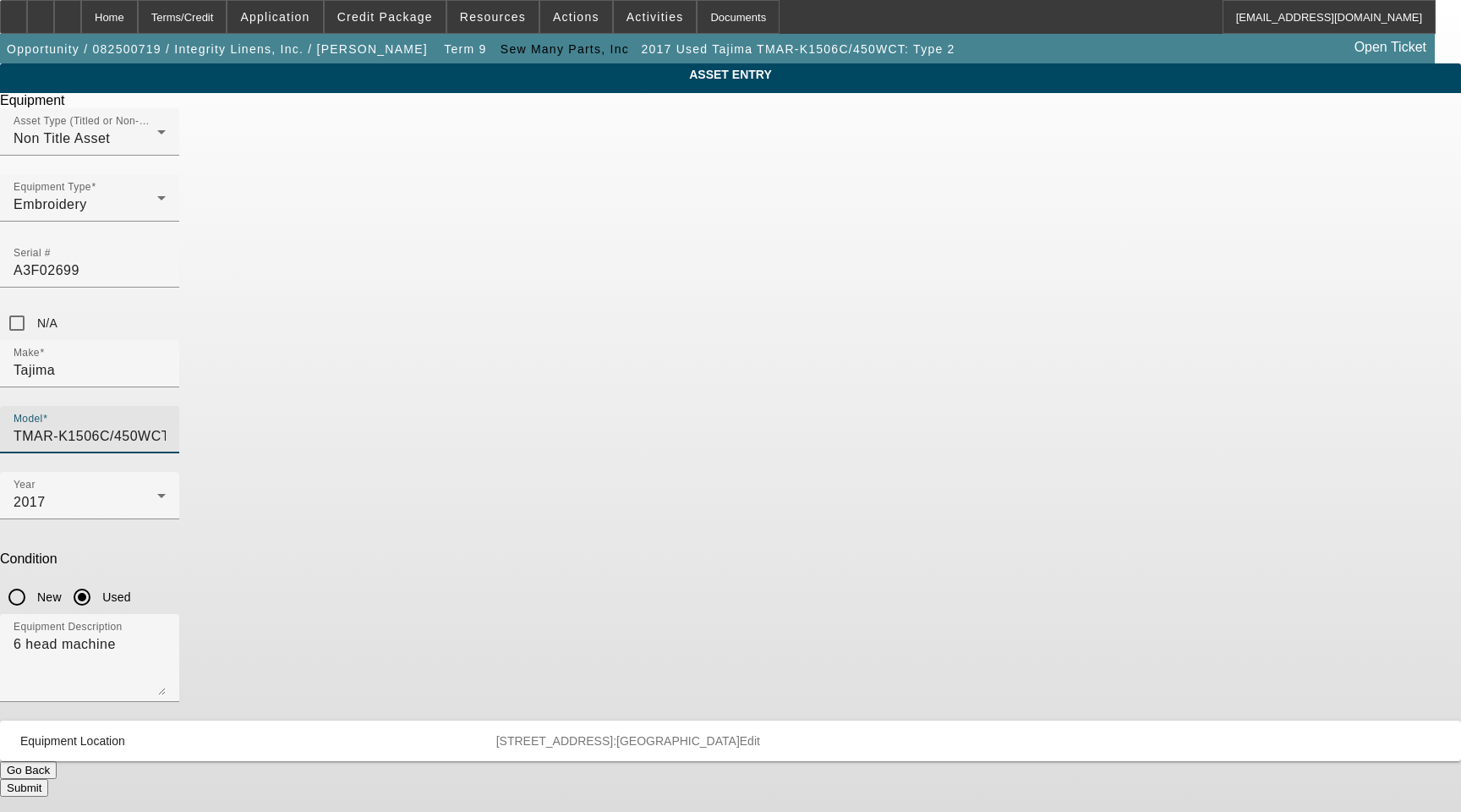
click at [166, 426] on input "TMAR-K1506C/450WCT: Type 2" at bounding box center [89, 436] width 152 height 21
click at [166, 426] on input "TMAR-K 1506C/450WCT: Type 2" at bounding box center [89, 436] width 152 height 21
type input "TMAR-K 1506C/450 WCT: Type 2"
click at [897, 387] on span "TMAR-K 1506C/450 WCT: Type 2" at bounding box center [841, 389] width 168 height 34
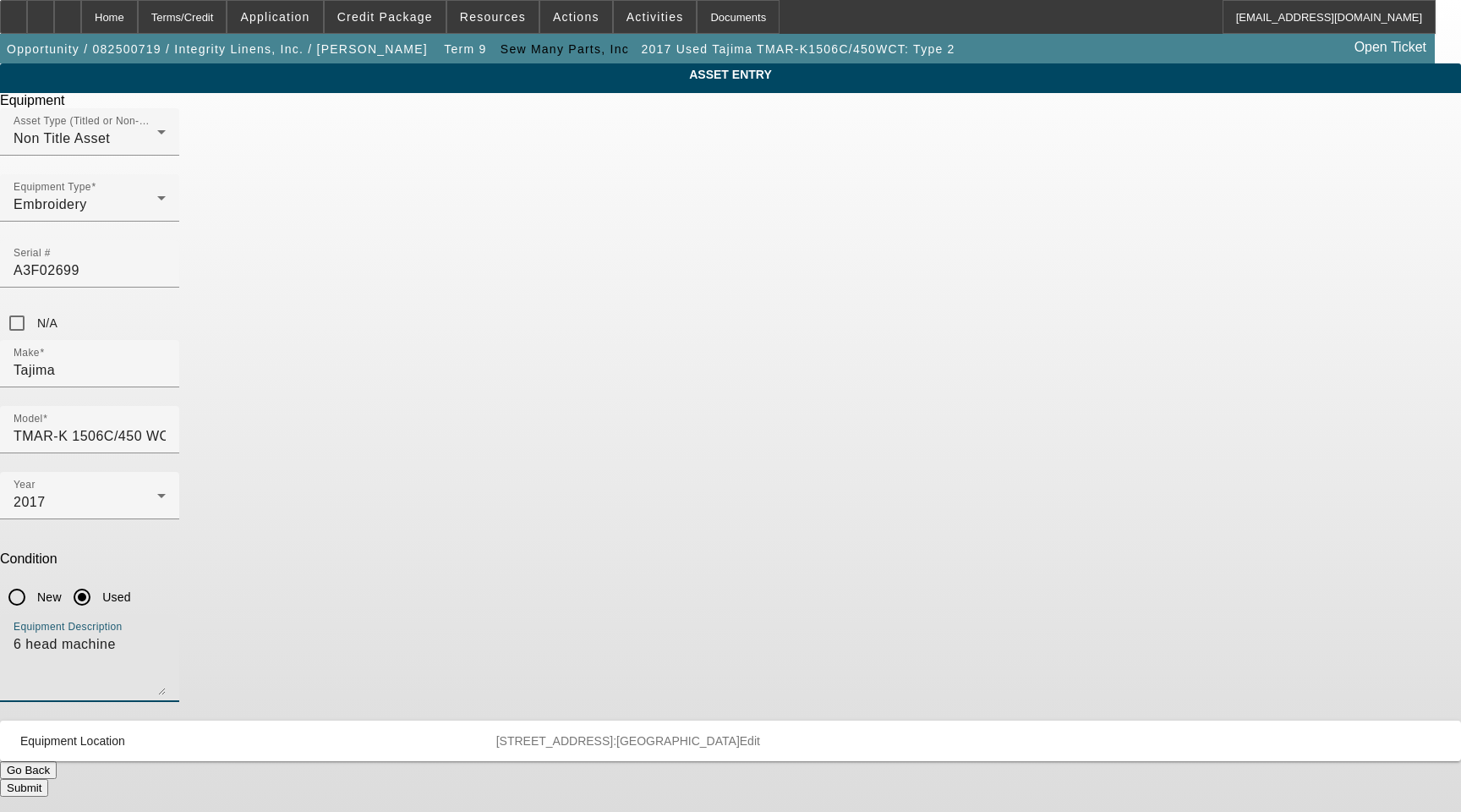
drag, startPoint x: 732, startPoint y: 438, endPoint x: 393, endPoint y: 424, distance: 339.3
click at [407, 425] on div "ASSET ENTRY Delete asset Equipment Asset Type (Titled or Non-Titled) Non Title …" at bounding box center [730, 430] width 1461 height 733
type textarea "15 Needle 6 Head Embroidery Machine with (12 each) 12cm, 15cm, 18cm, 338x338mm,…"
click at [48, 778] on button "Submit" at bounding box center [24, 787] width 48 height 18
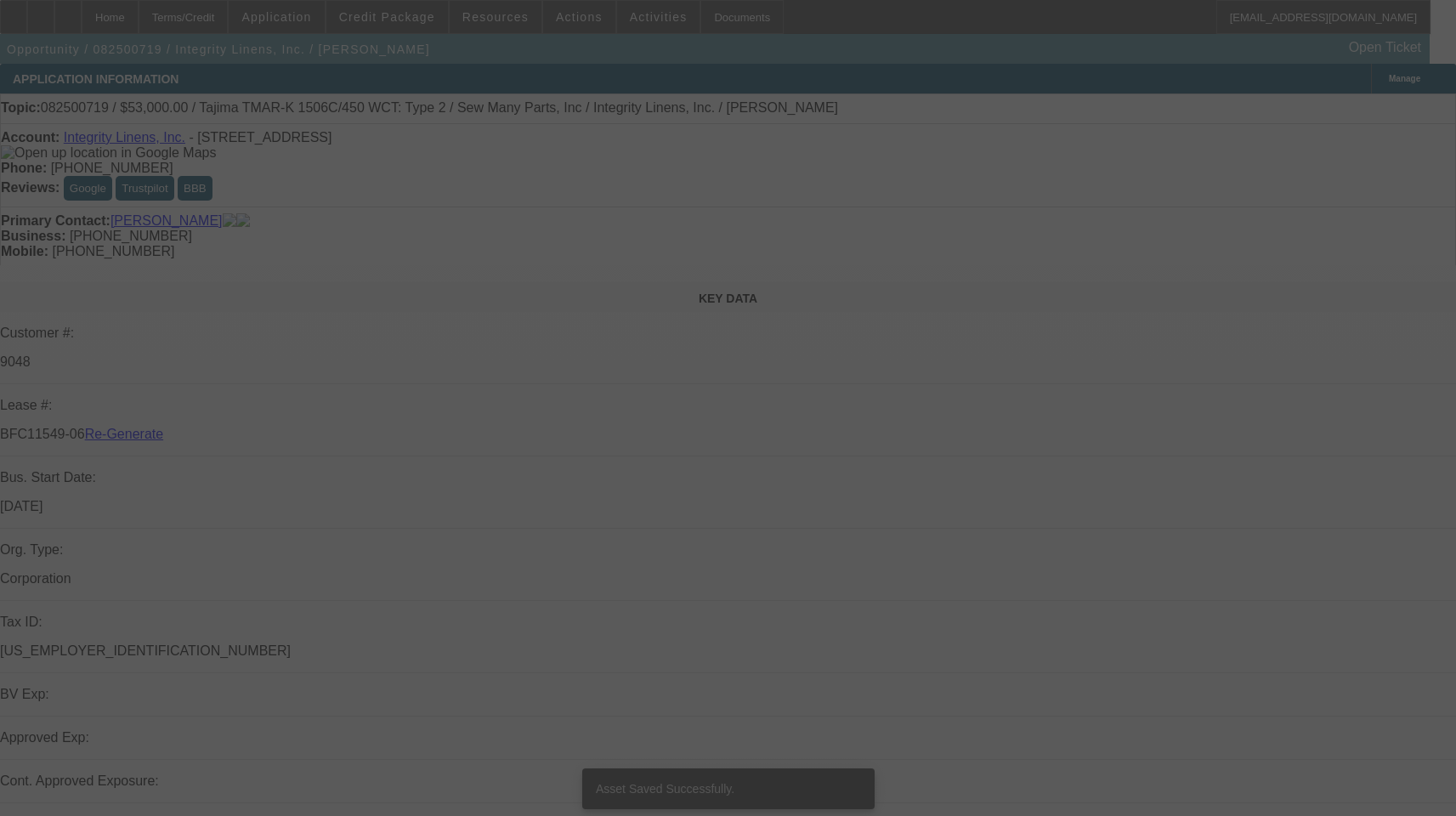
select select "3"
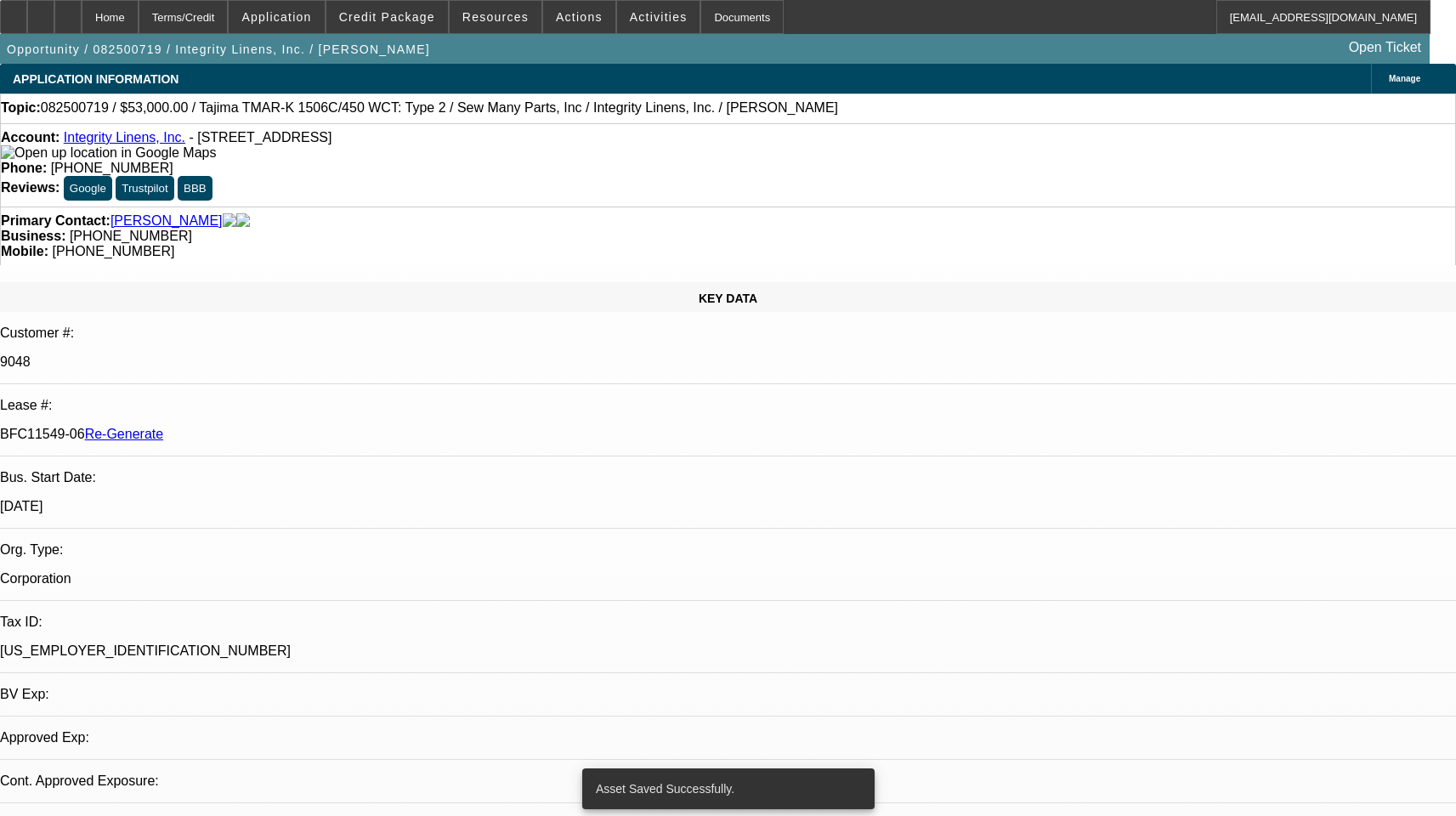
select select "0"
select select "2"
select select "0"
select select "1"
select select "2"
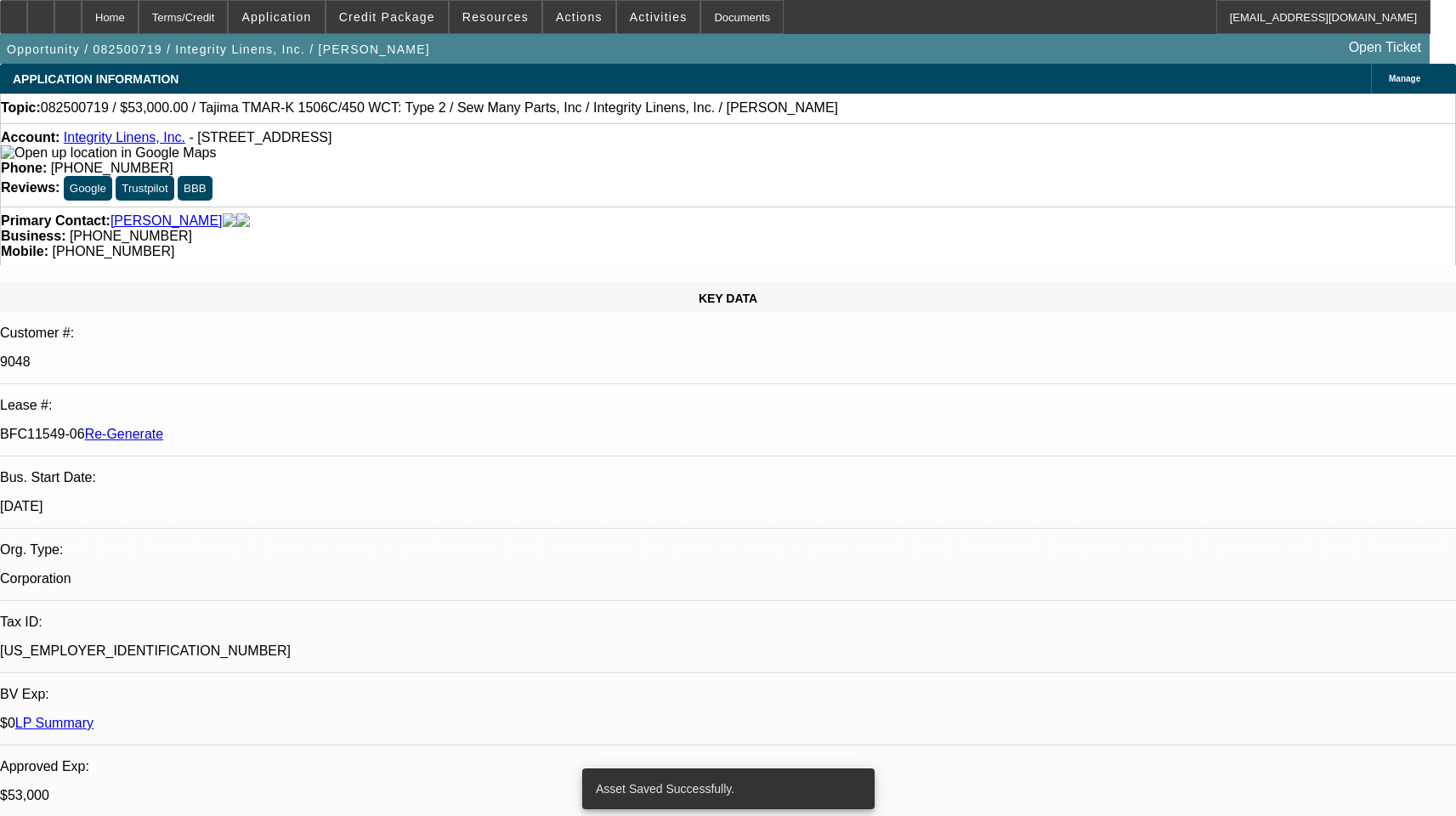
select select "2"
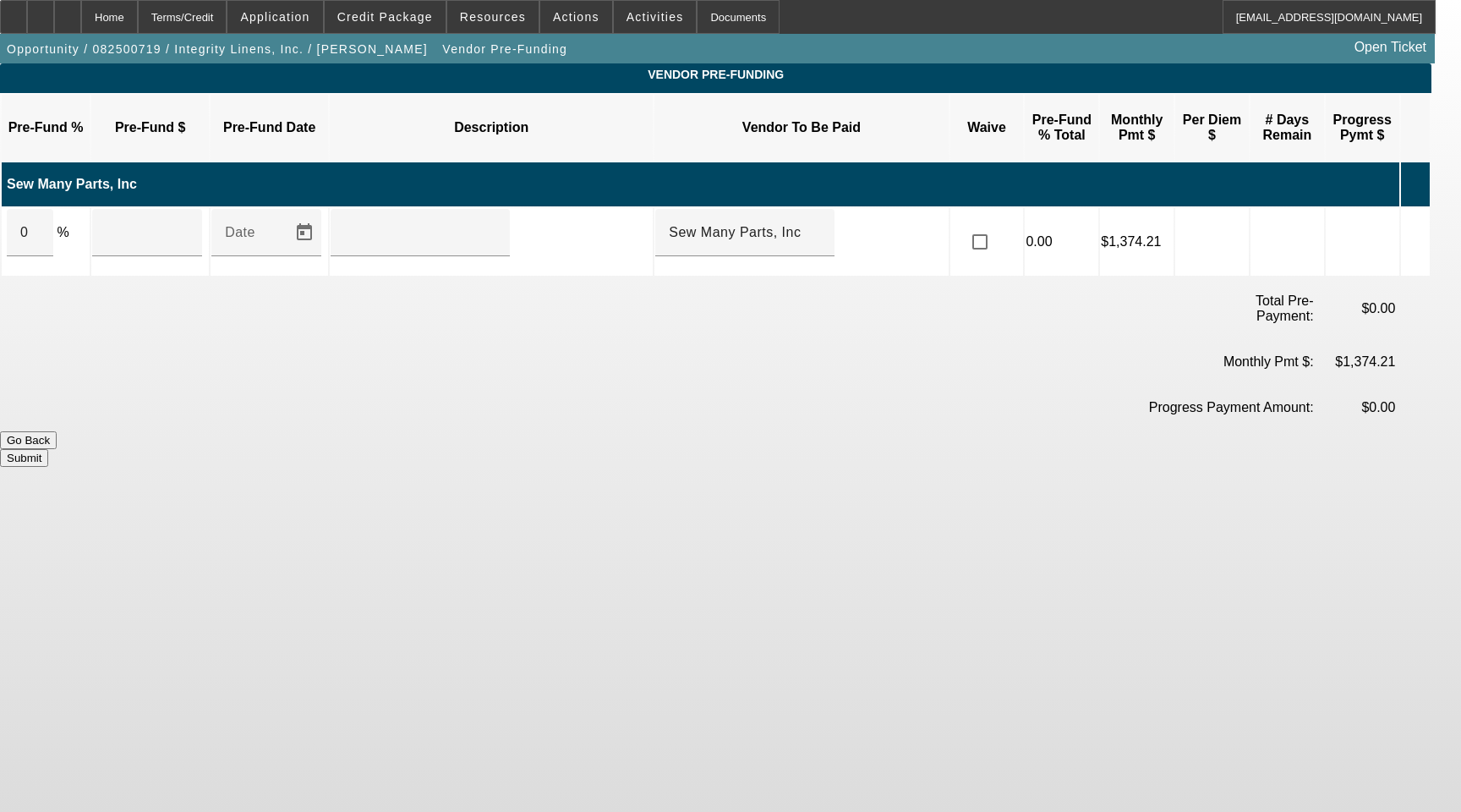
click at [1419, 225] on icon at bounding box center [1411, 241] width 17 height 31
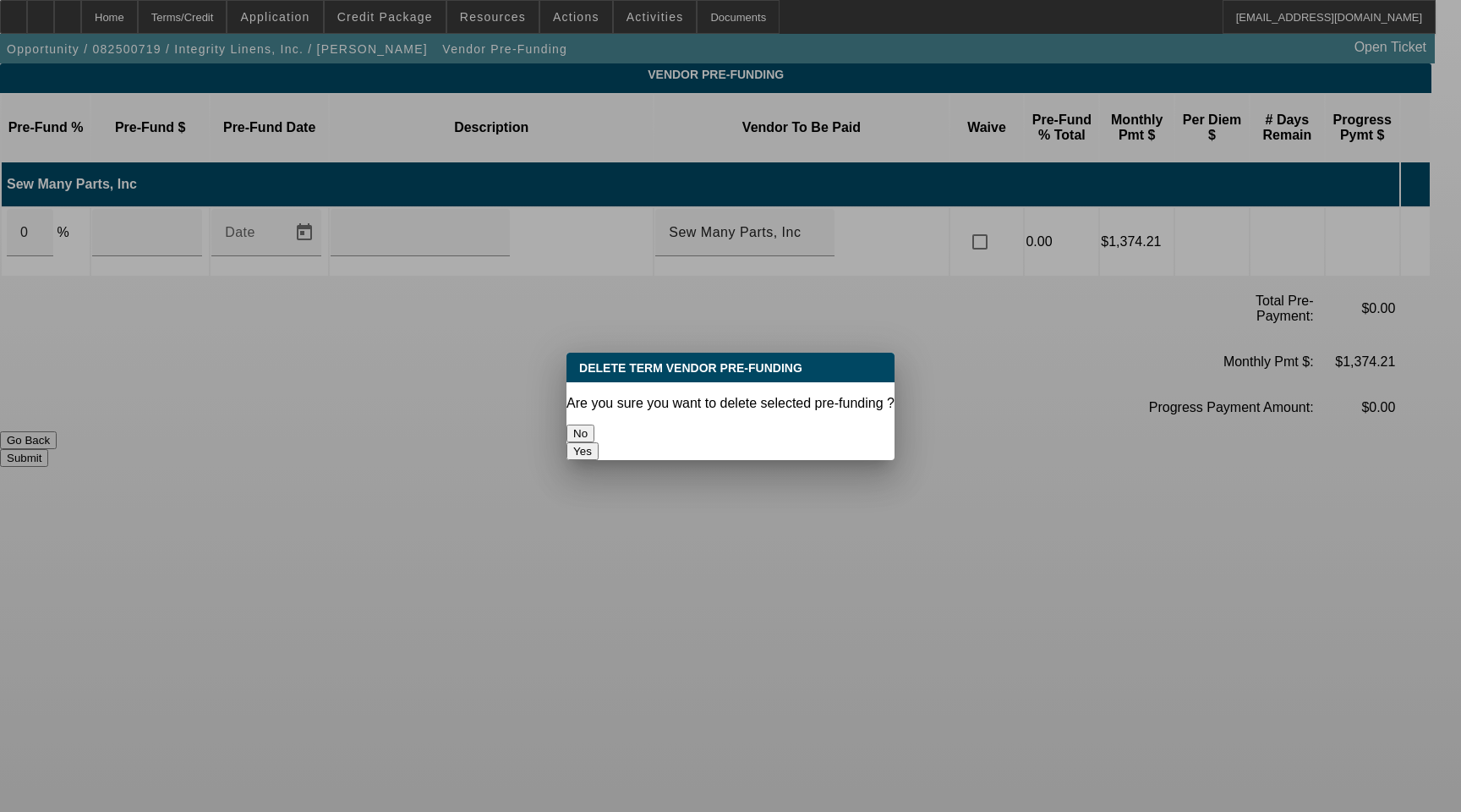
click at [599, 442] on button "Yes" at bounding box center [583, 451] width 32 height 18
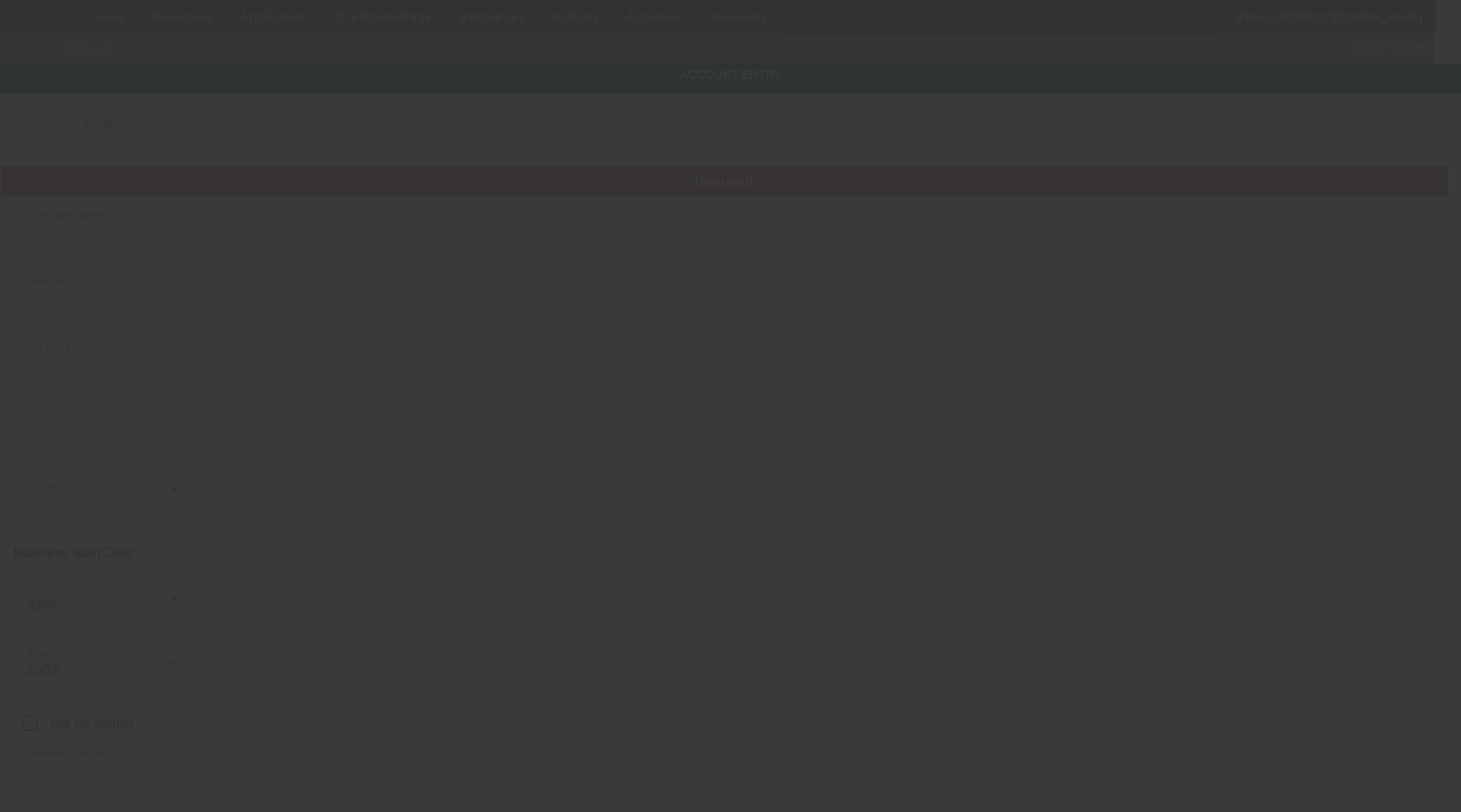
type input "Integrity Linens, Inc."
type input "[STREET_ADDRESS]"
type input "30040"
type input "Cumming"
type input "[PHONE_NUMBER]"
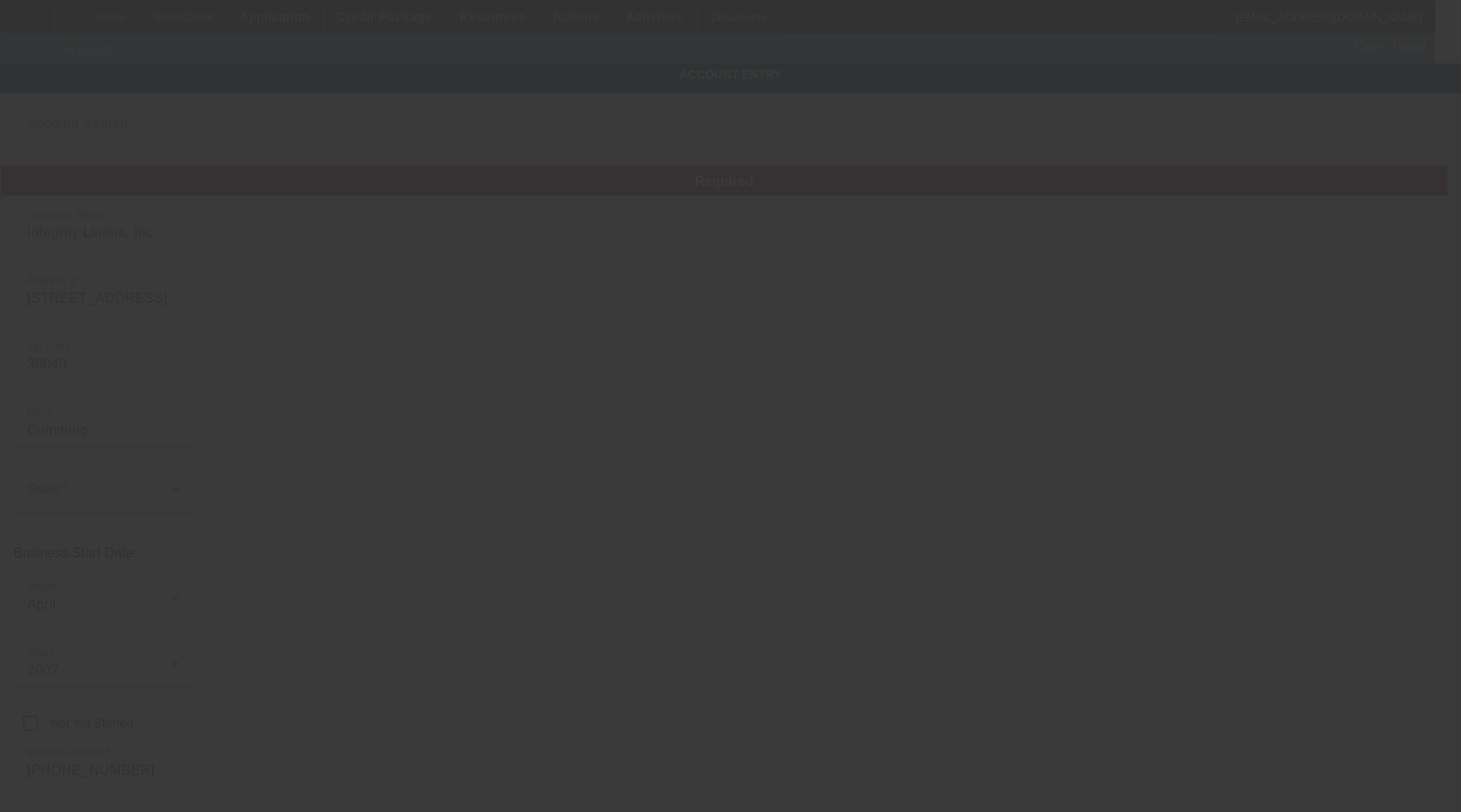
type input "pat@integritylinens.com"
type input "Forsyth"
type input "[US_EMPLOYER_IDENTIFICATION_NUMBER]"
type input "embroidery and custom equine apparel"
type input "https://Integritylinens.Com"
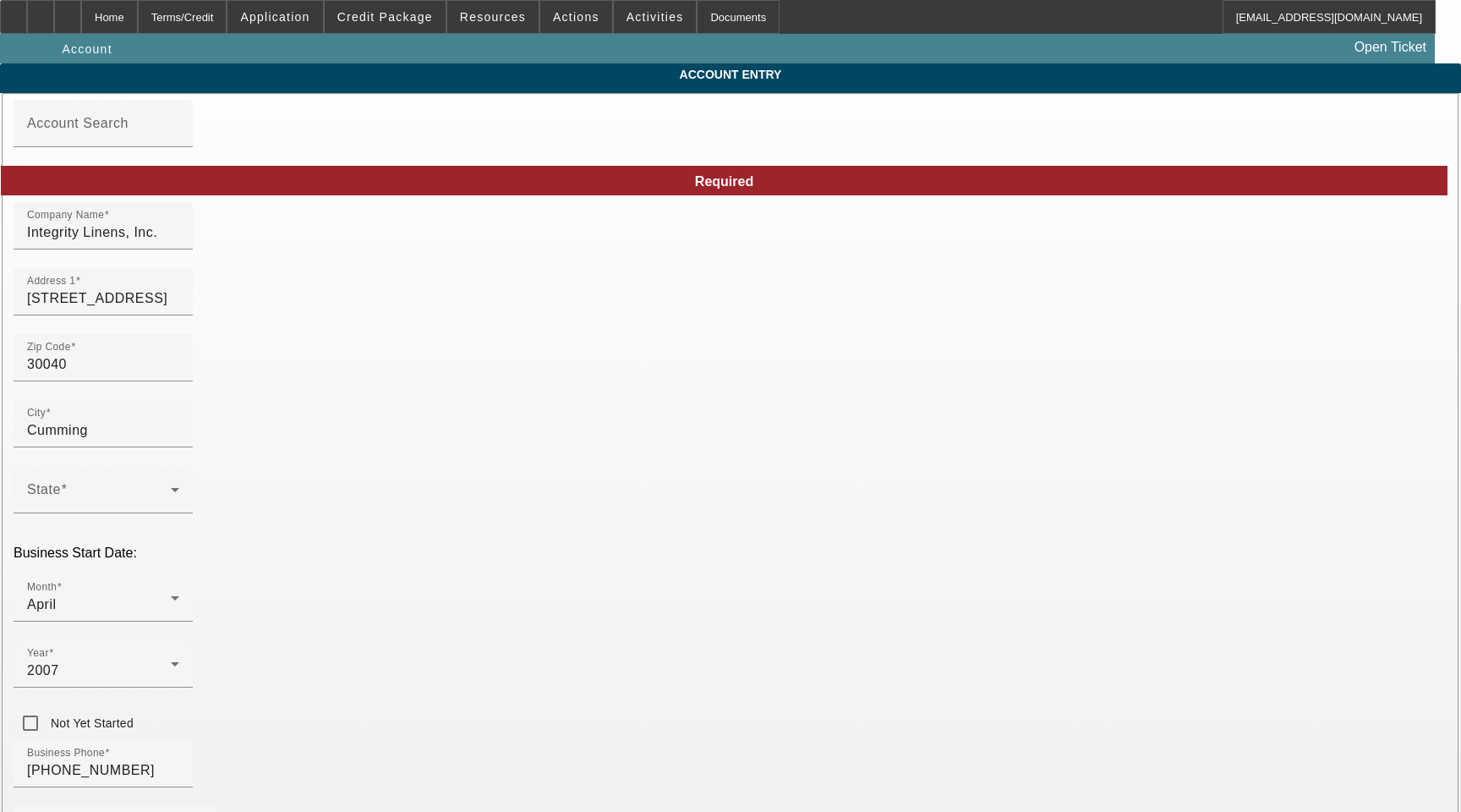
type input "8/27/2025"
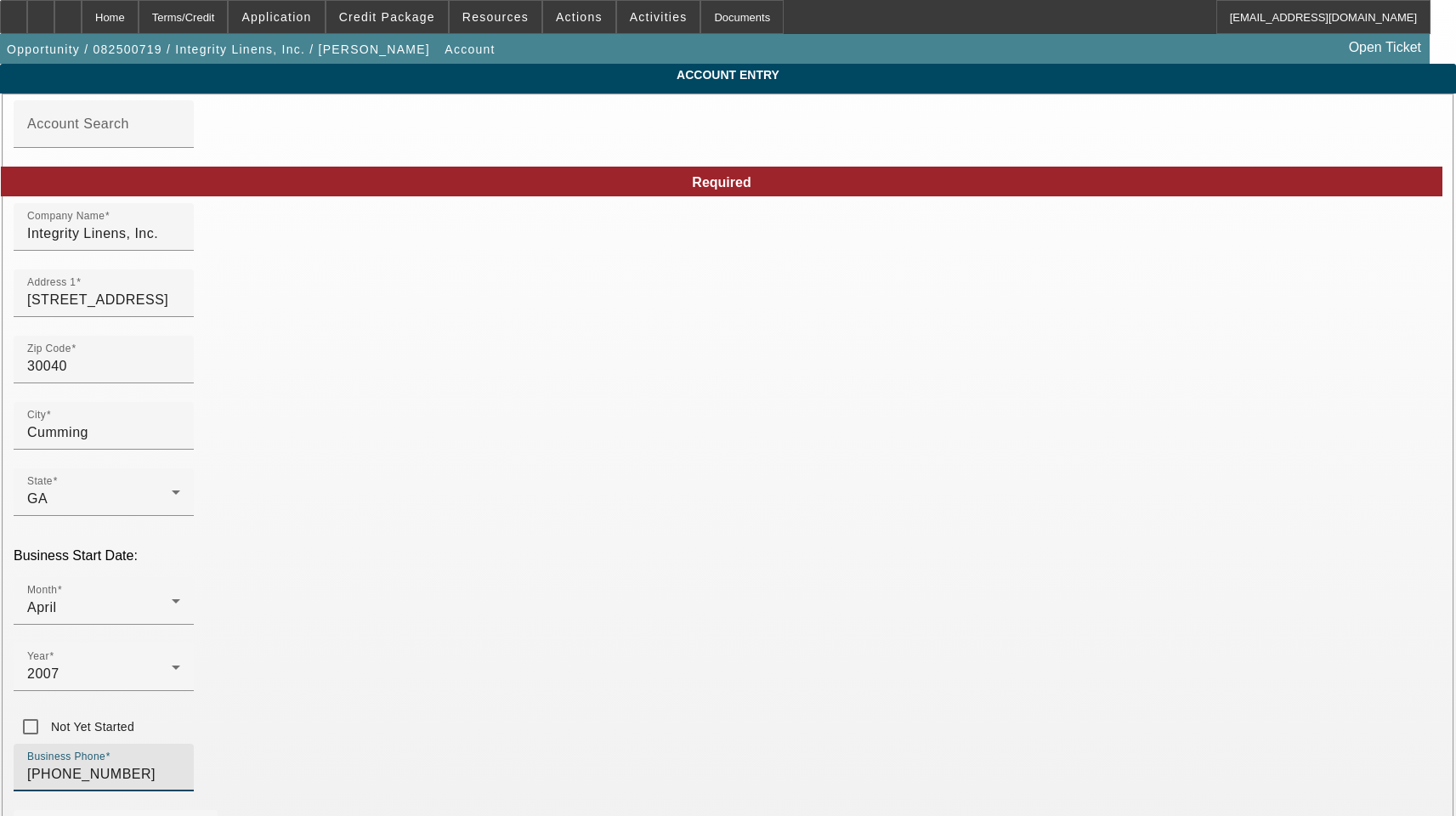
drag, startPoint x: 367, startPoint y: 603, endPoint x: 4, endPoint y: 608, distance: 363.0
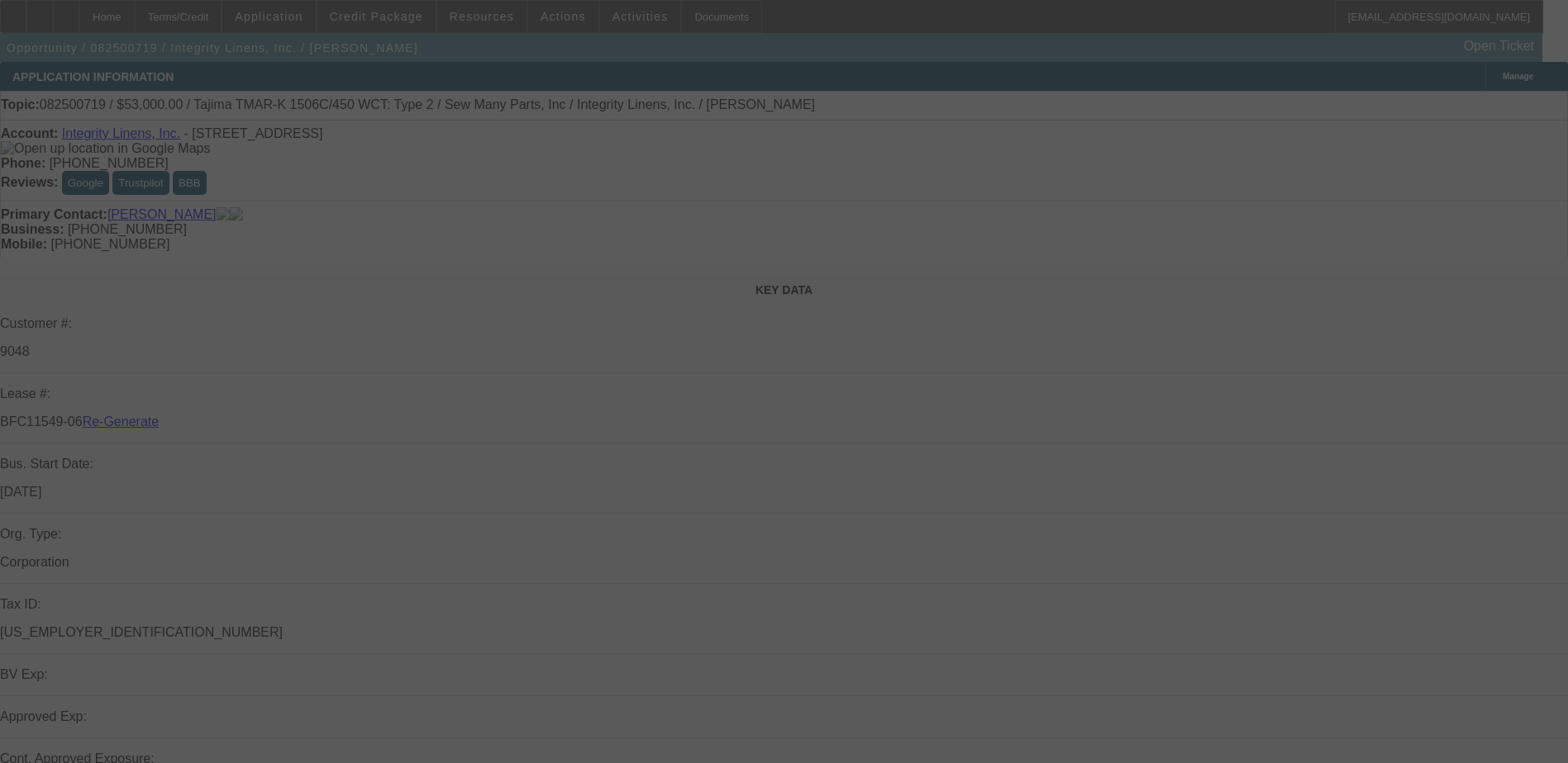
select select "3"
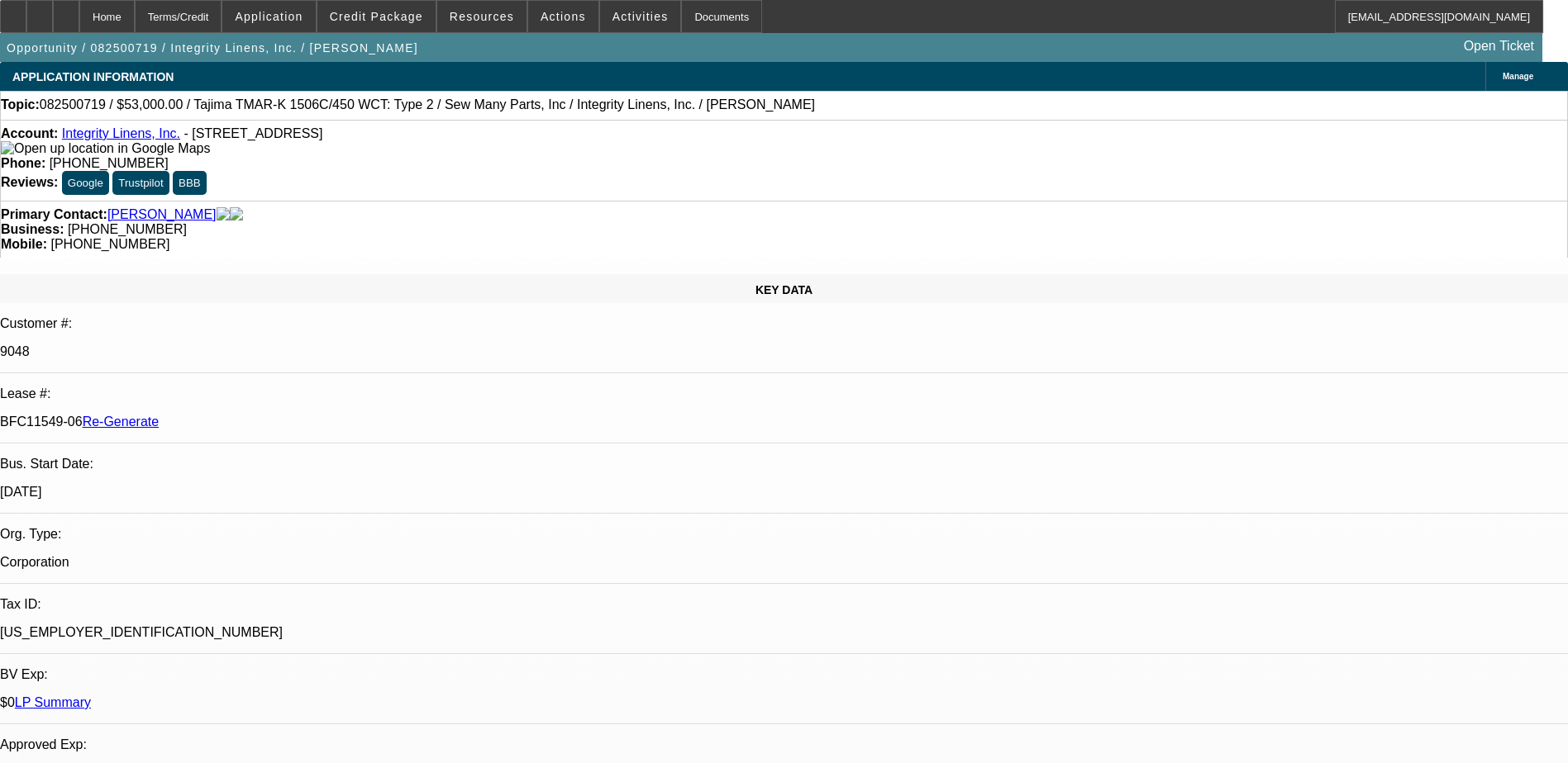
select select "0"
select select "2"
select select "0"
select select "1"
select select "2"
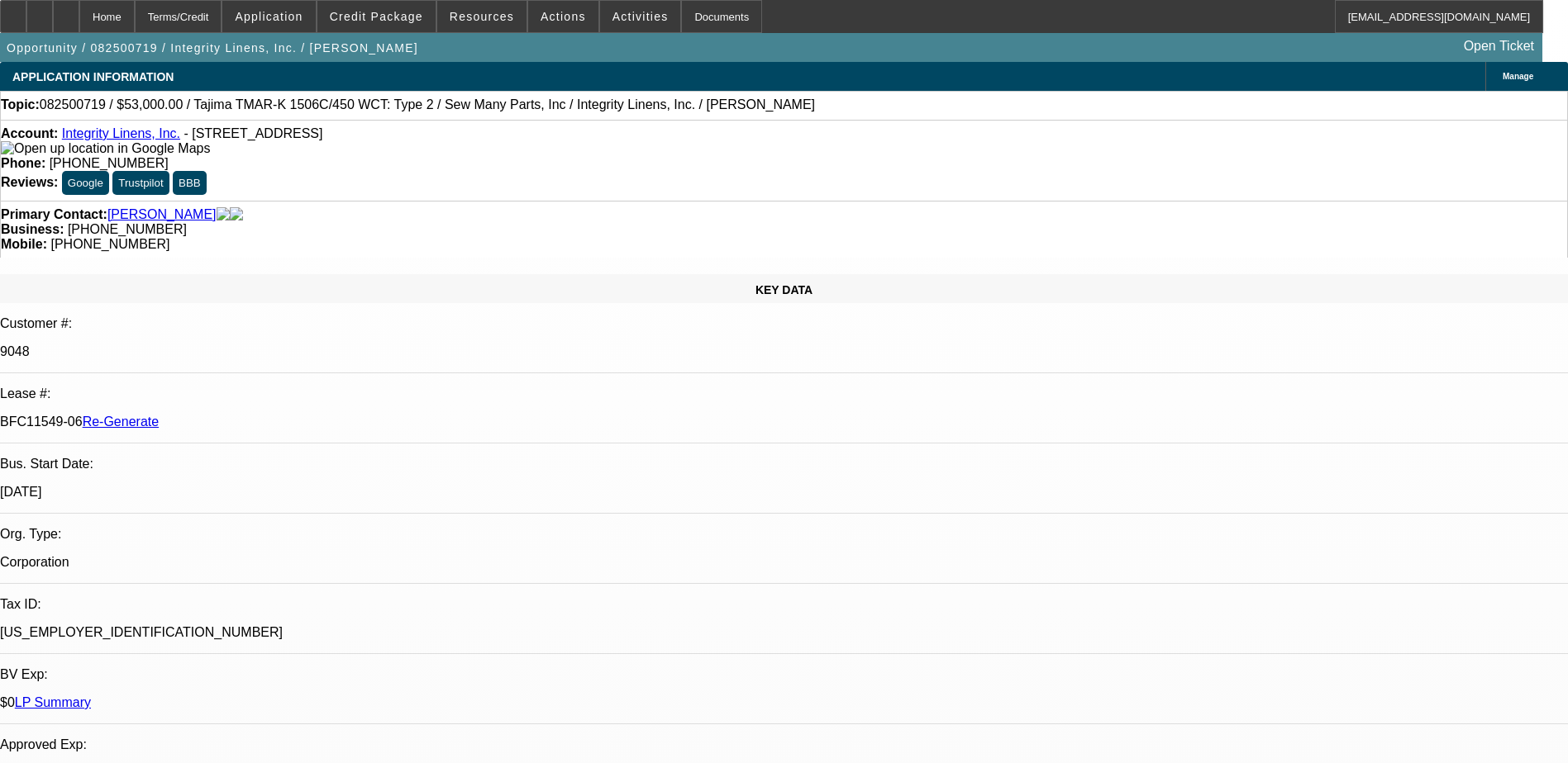
select select "2"
click at [692, 21] on div "Documents" at bounding box center [721, 16] width 81 height 33
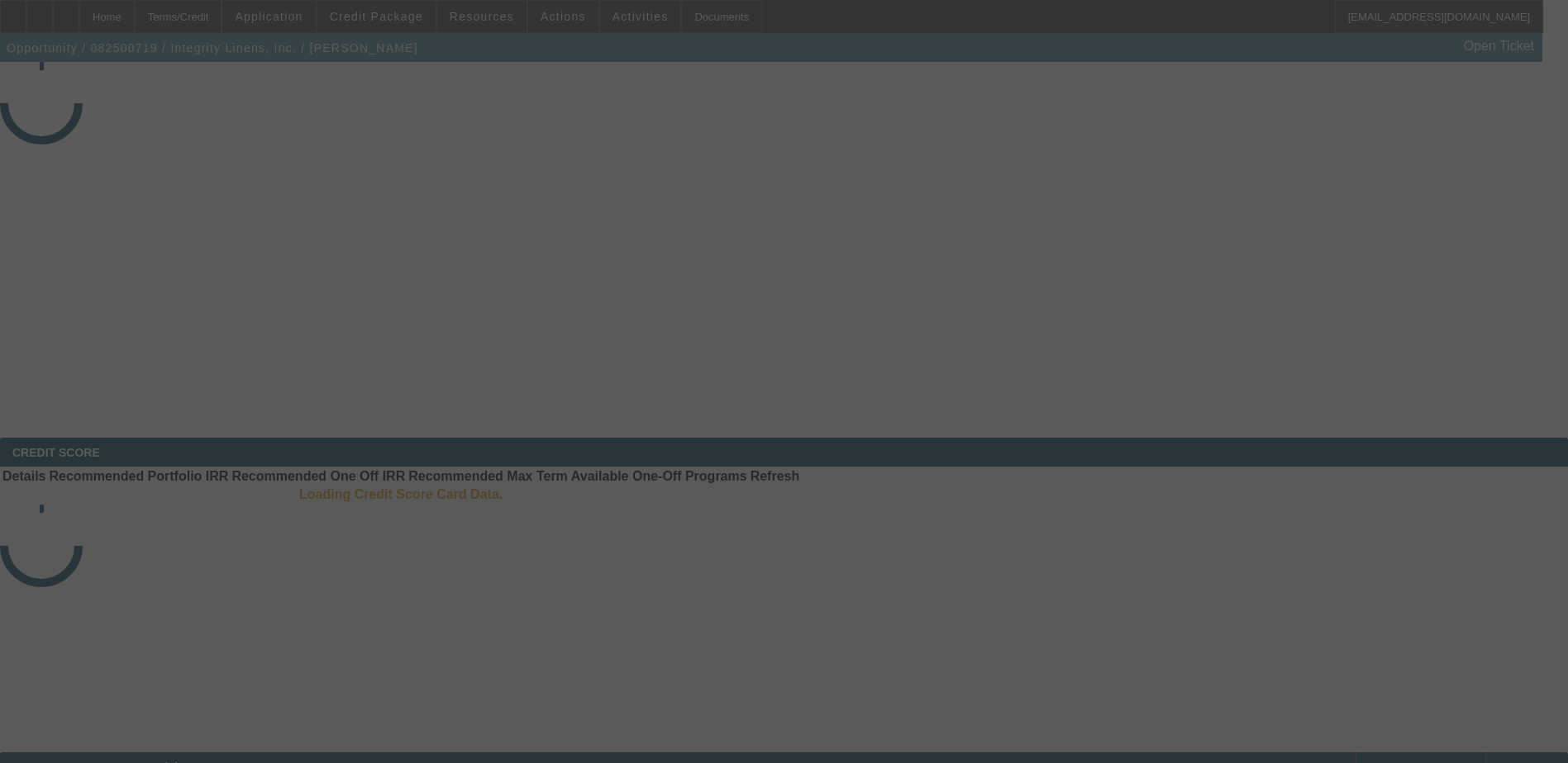
select select "3"
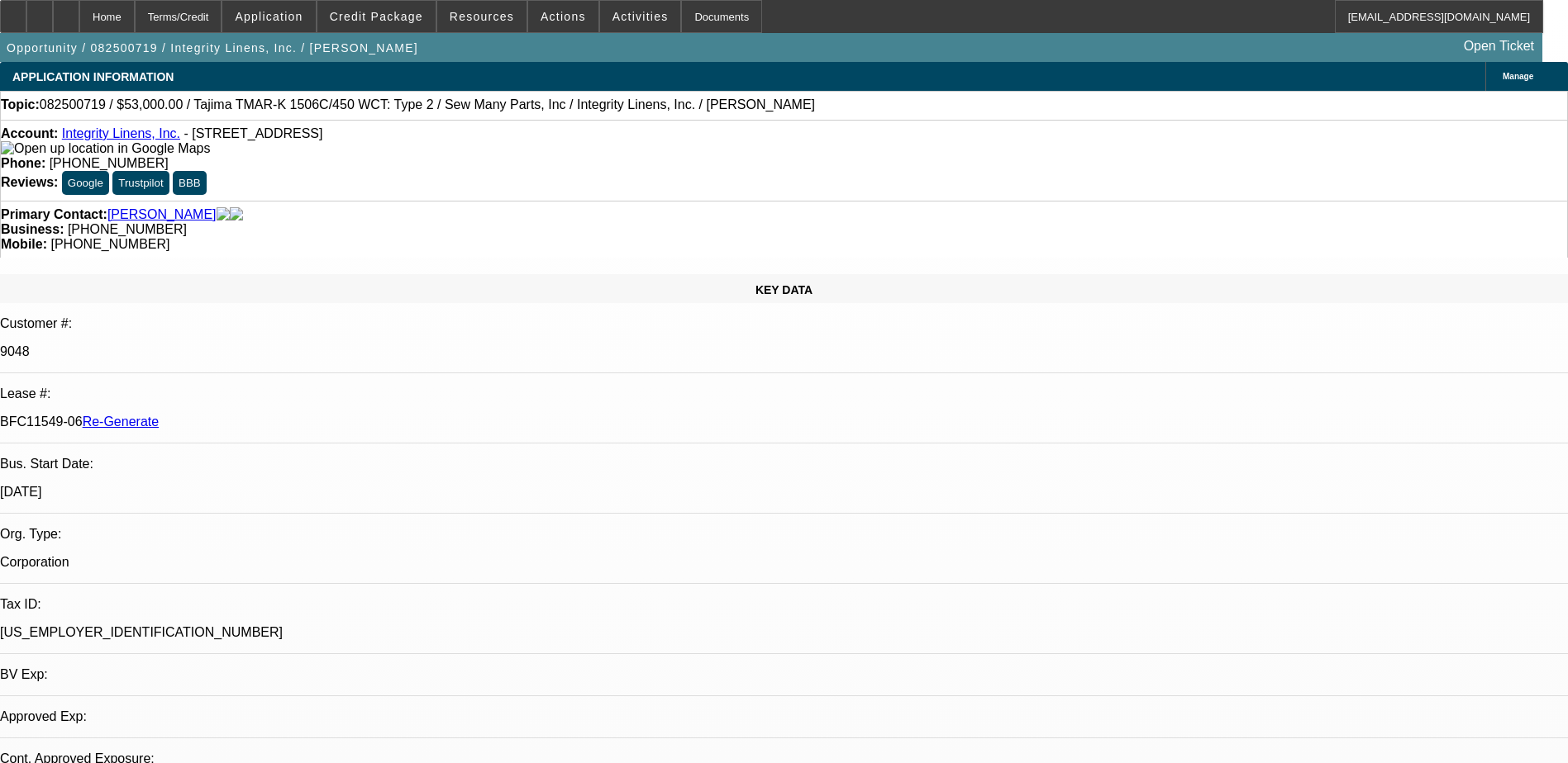
select select "0"
select select "2"
select select "0"
select select "1"
select select "2"
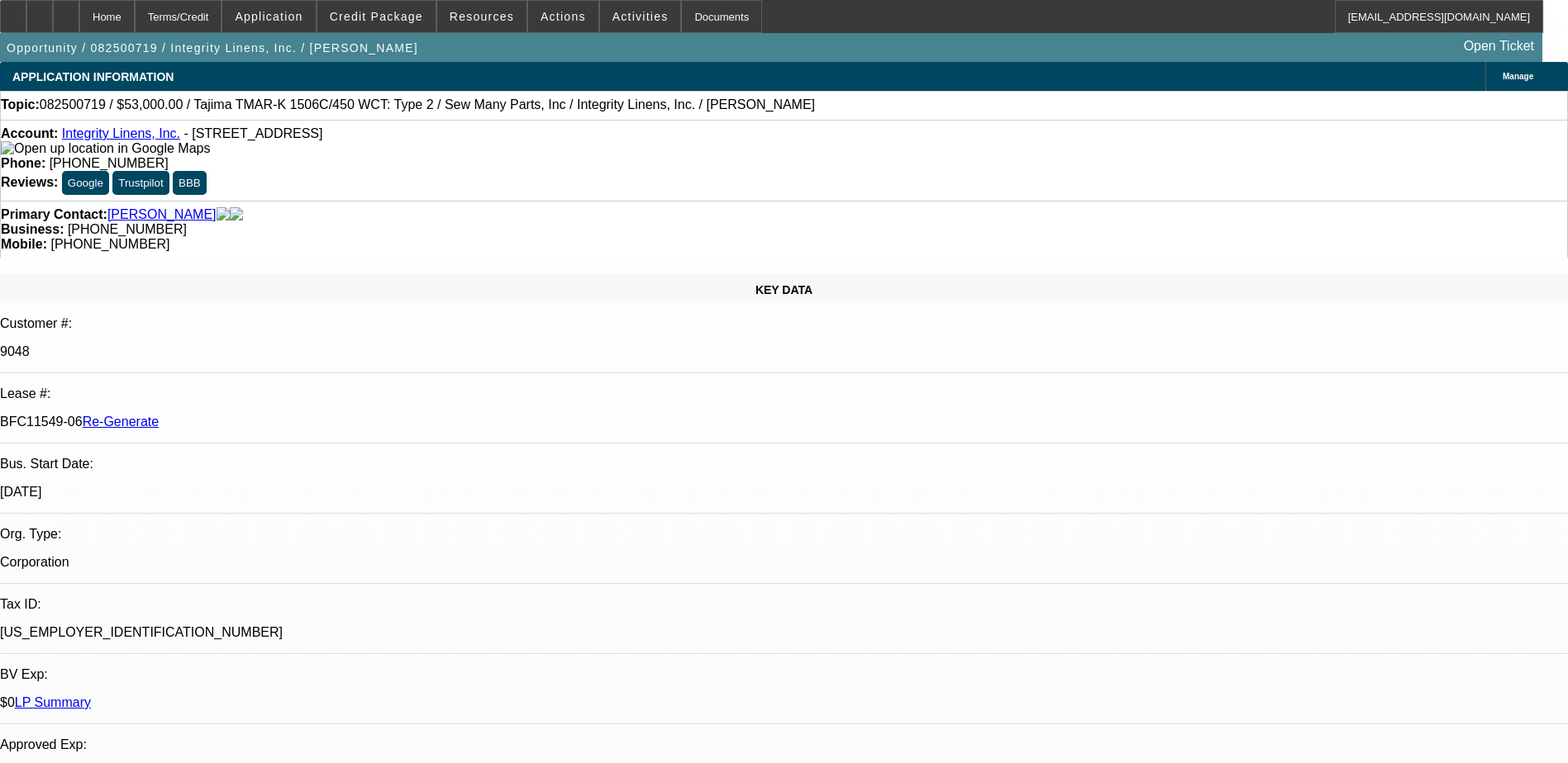
select select "2"
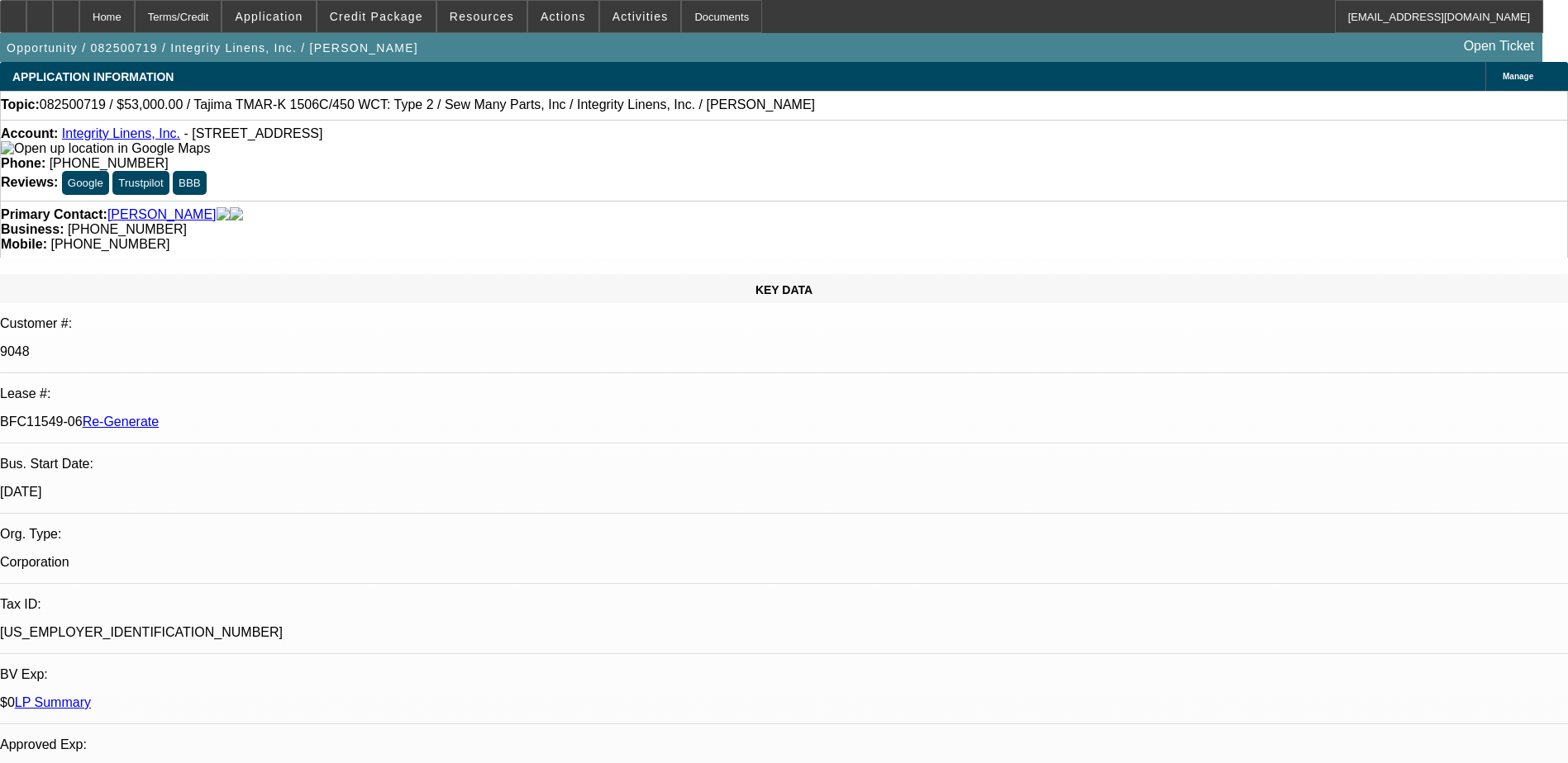
scroll to position [248, 0]
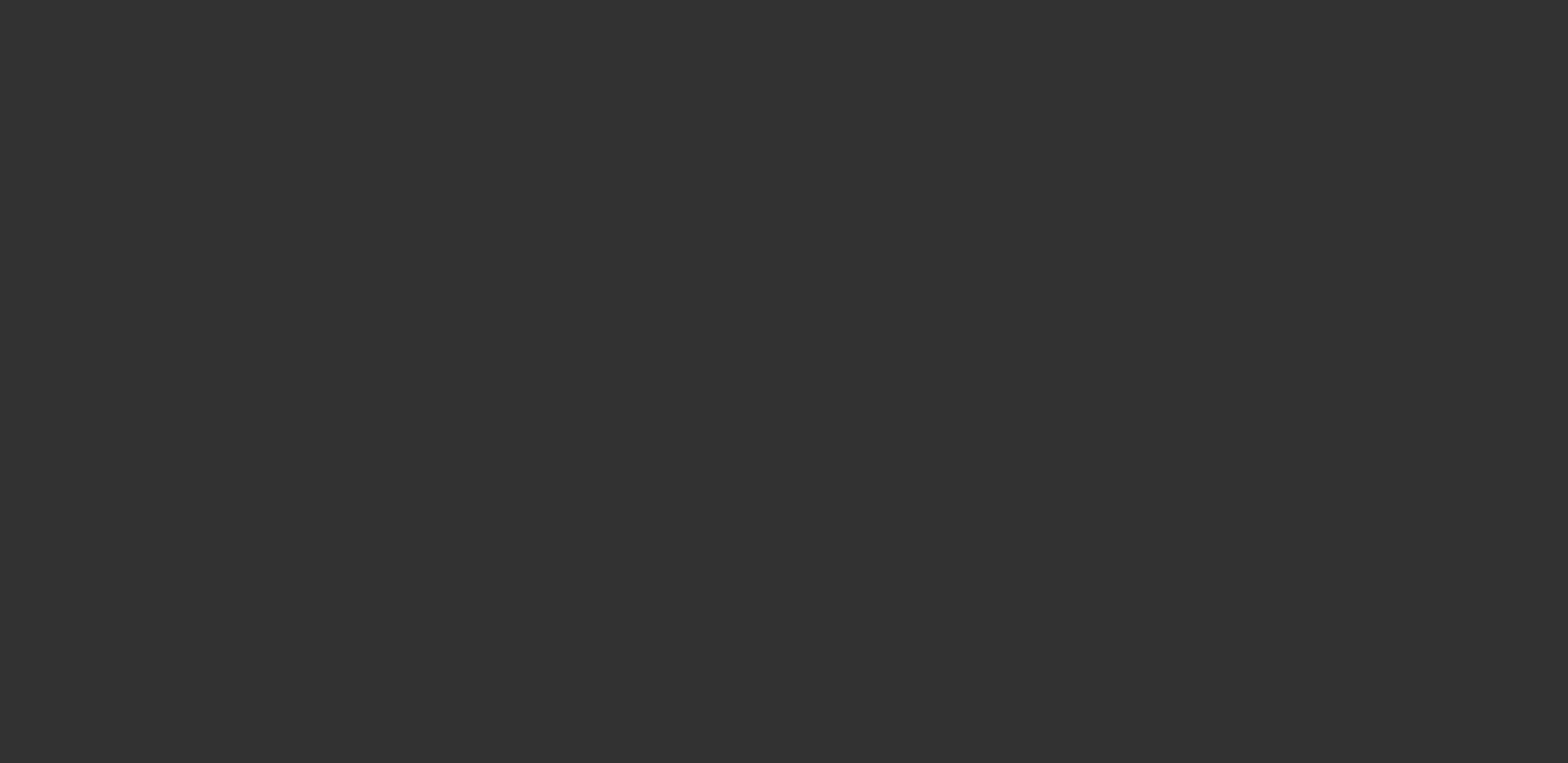
select select "3"
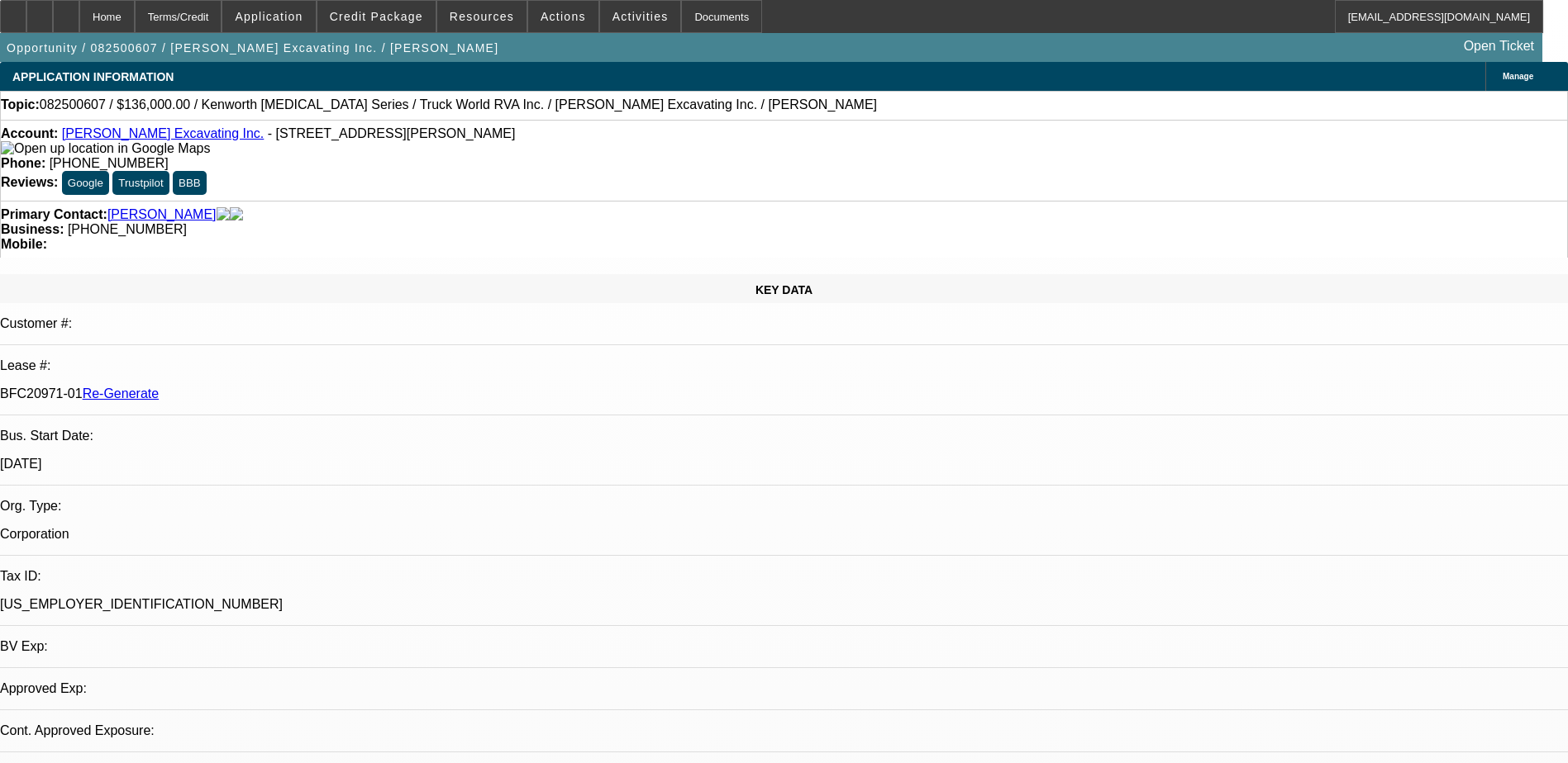
select select "0"
select select "6"
click at [696, 17] on div "Documents" at bounding box center [721, 16] width 81 height 33
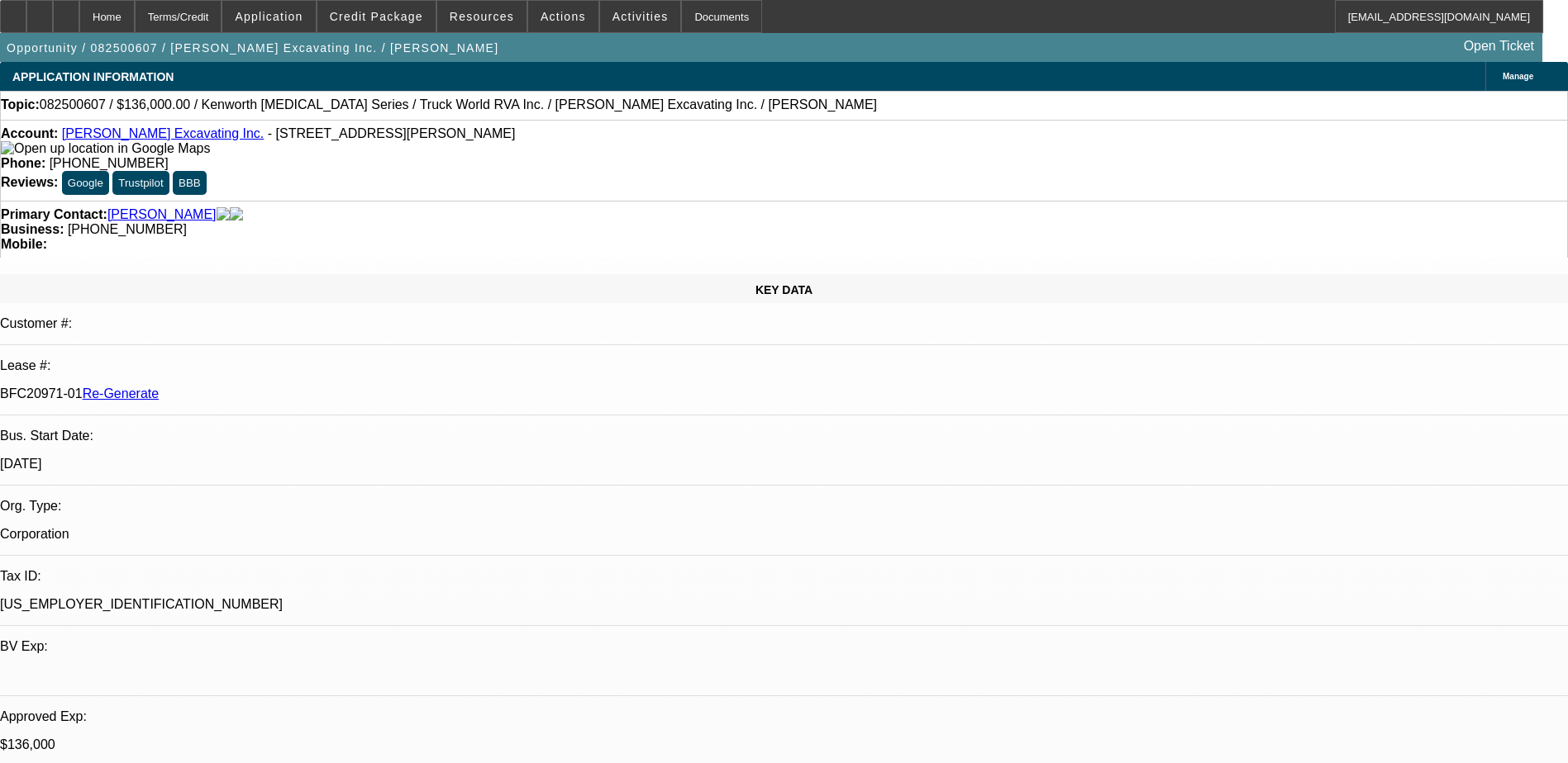
drag, startPoint x: 767, startPoint y: 762, endPoint x: 1210, endPoint y: 7, distance: 875.4
click at [1210, 7] on div "Home Terms/Credit Application Credit Package Resources Actions Activities Docum…" at bounding box center [771, 16] width 1543 height 33
click at [698, 24] on div "Documents" at bounding box center [721, 16] width 81 height 33
drag, startPoint x: 197, startPoint y: 276, endPoint x: 261, endPoint y: 282, distance: 64.3
click at [261, 387] on p "BFC20971-01 Re-Generate" at bounding box center [784, 394] width 1568 height 15
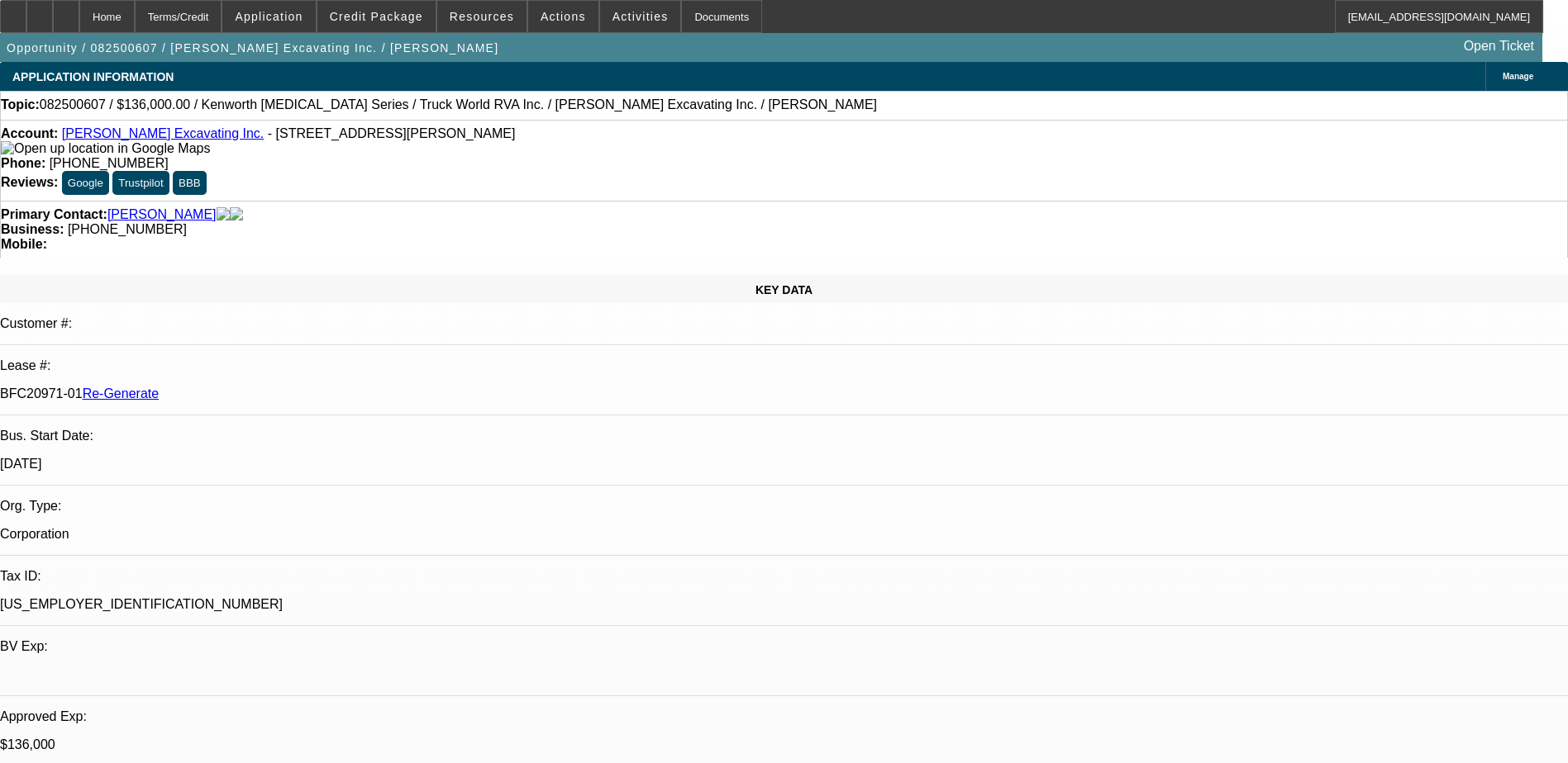
copy p "BFC20971-01"
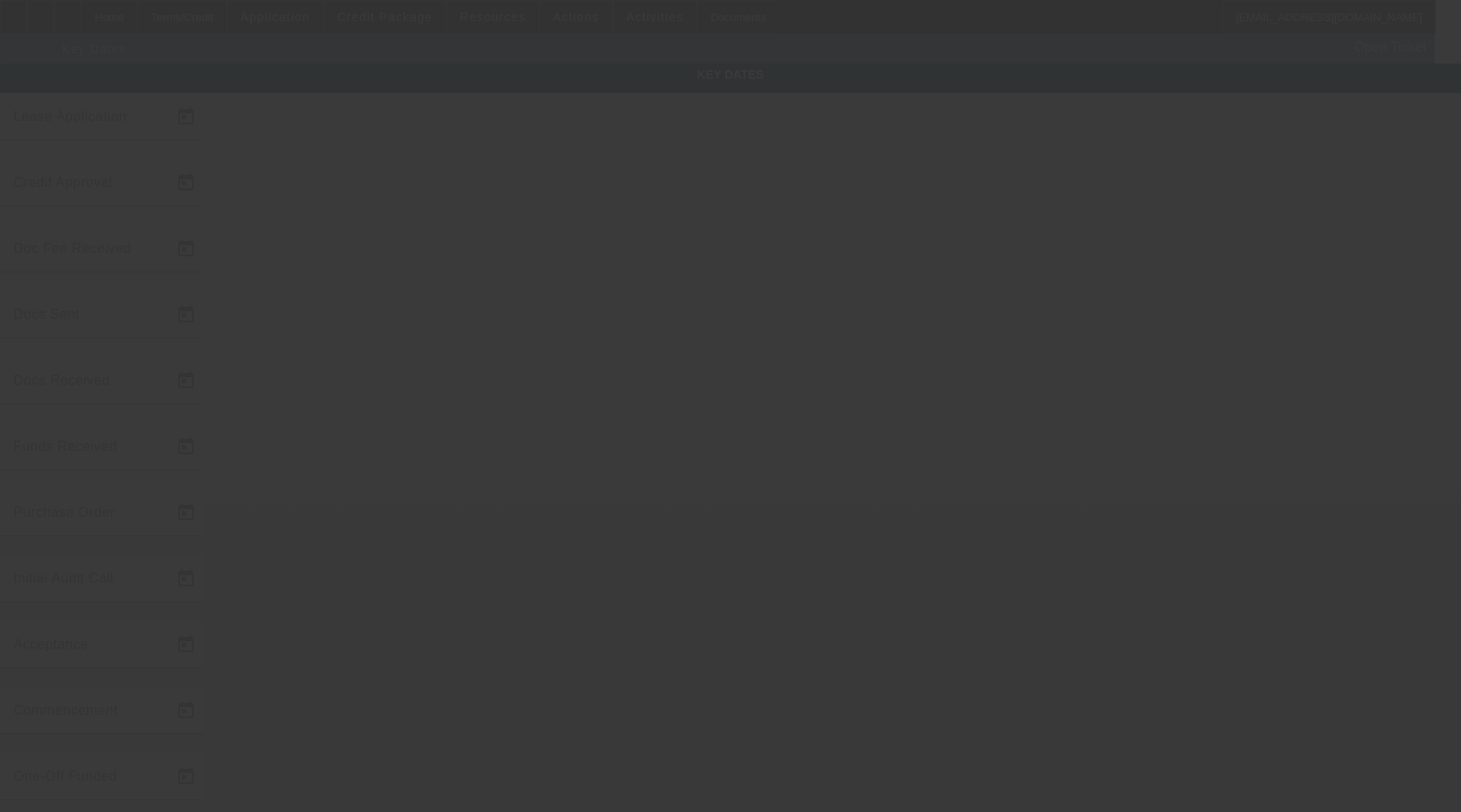
type input "[DATE]"
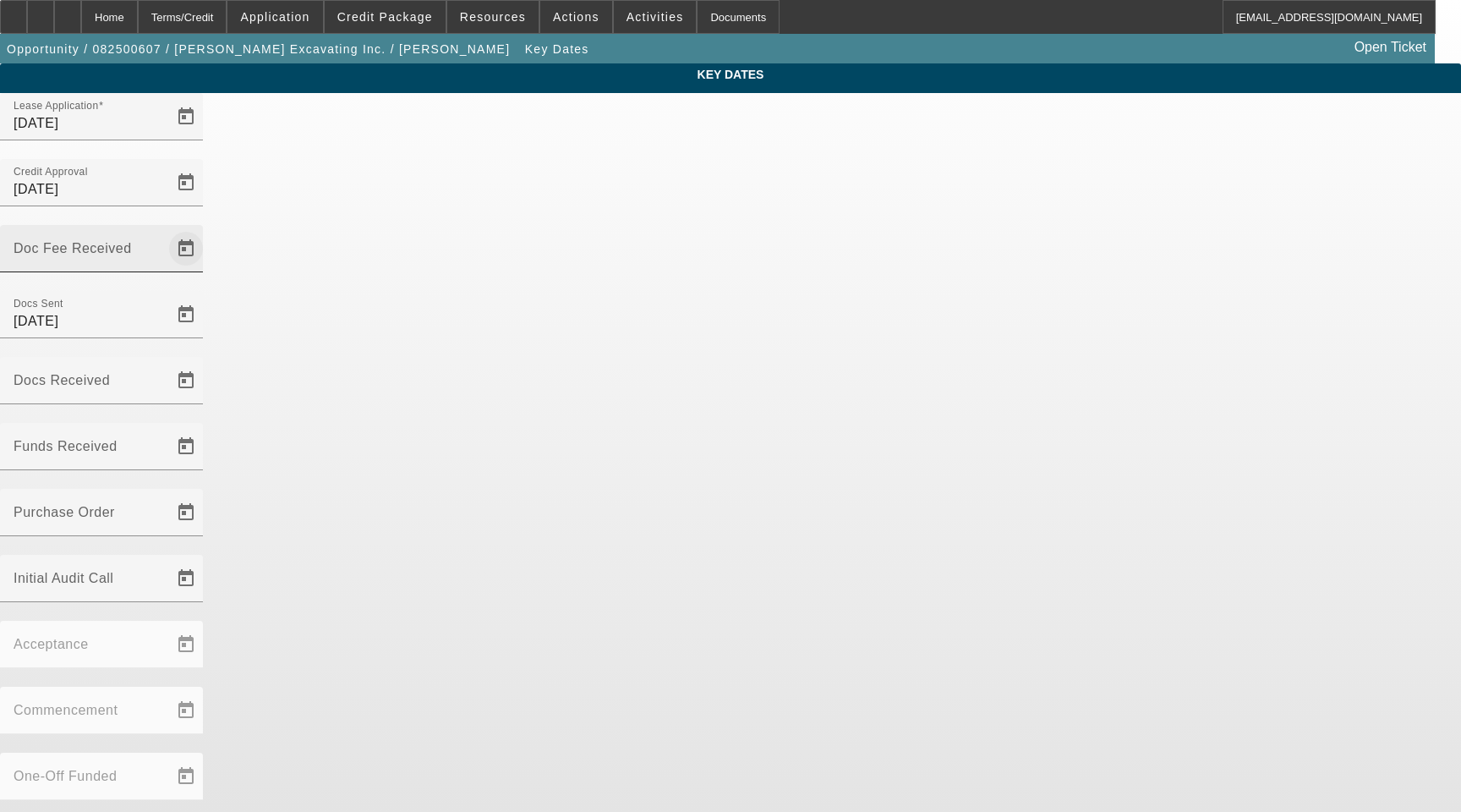
click at [207, 228] on span "Open calendar" at bounding box center [186, 248] width 40 height 40
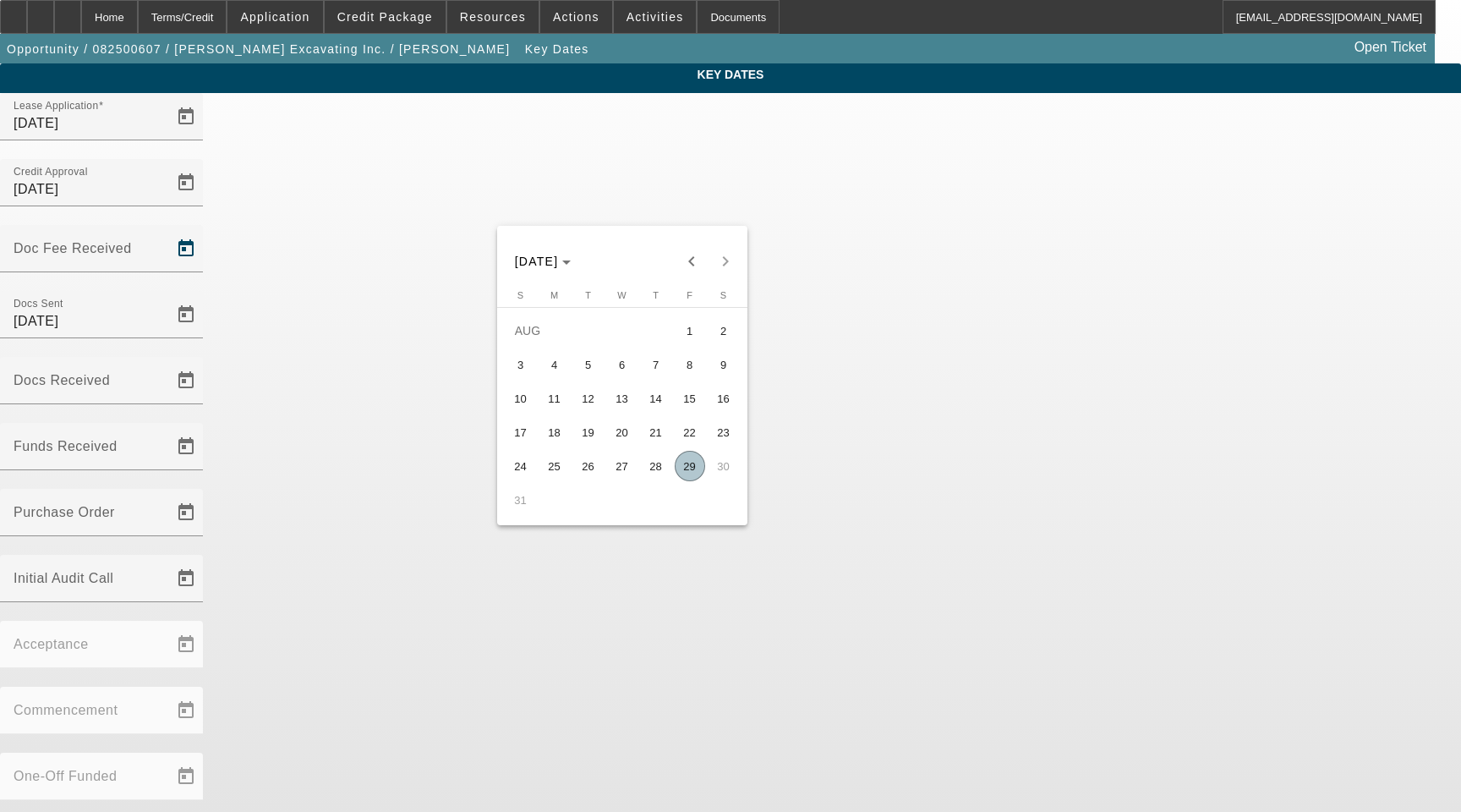
click at [702, 467] on span "29" at bounding box center [689, 465] width 30 height 30
type input "[DATE]"
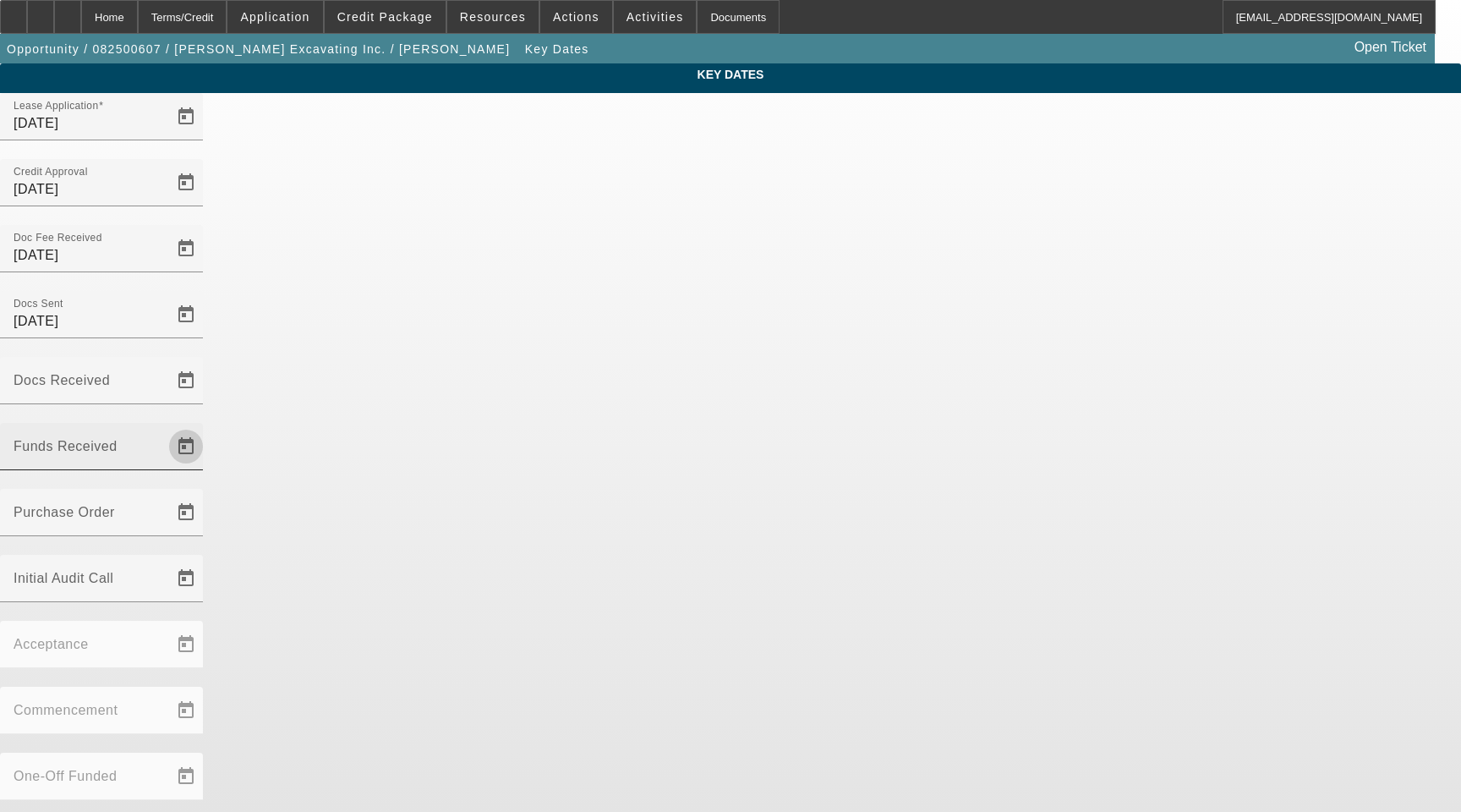
click at [207, 426] on span "Open calendar" at bounding box center [186, 446] width 40 height 40
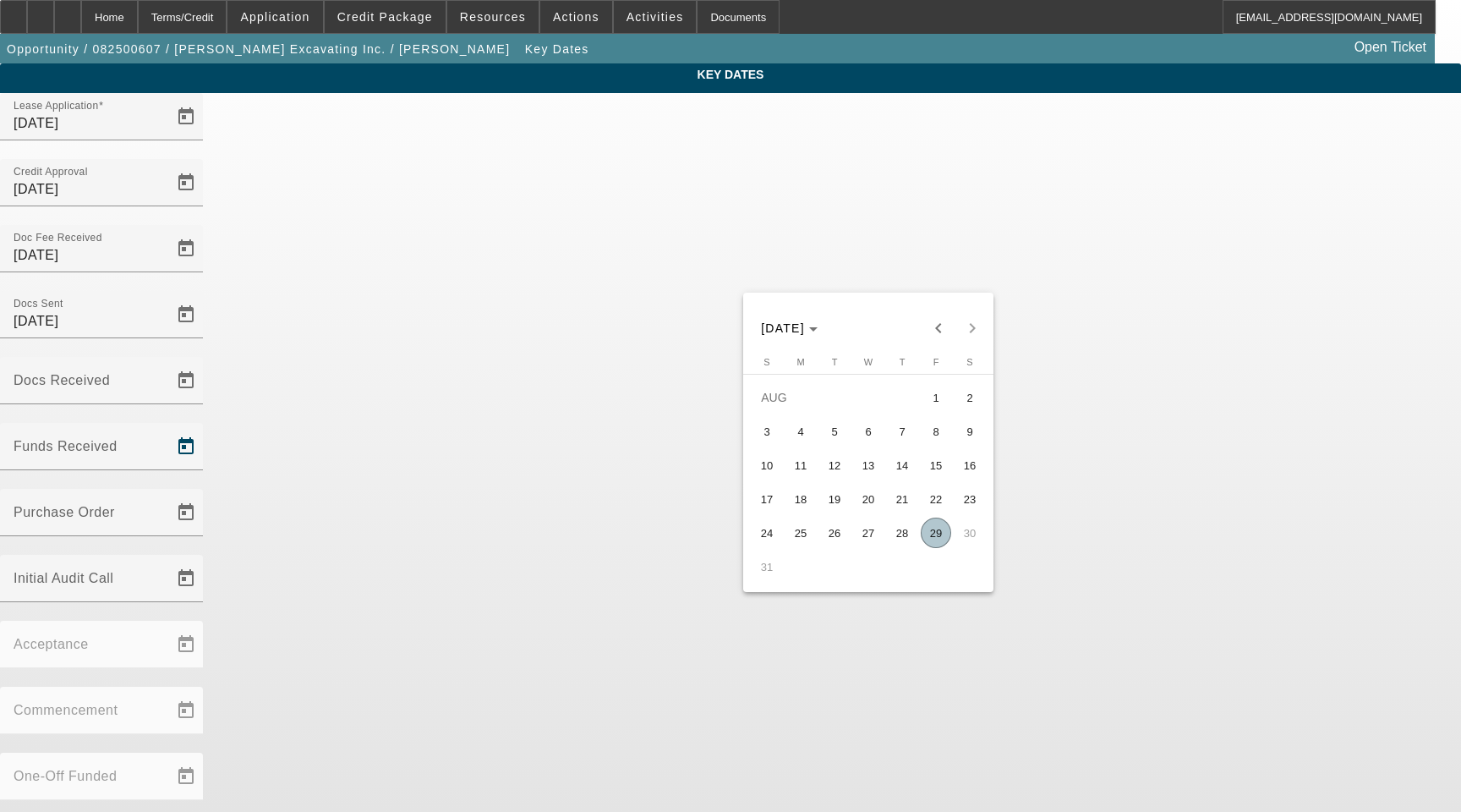
click at [939, 538] on span "29" at bounding box center [935, 532] width 30 height 30
type input "[DATE]"
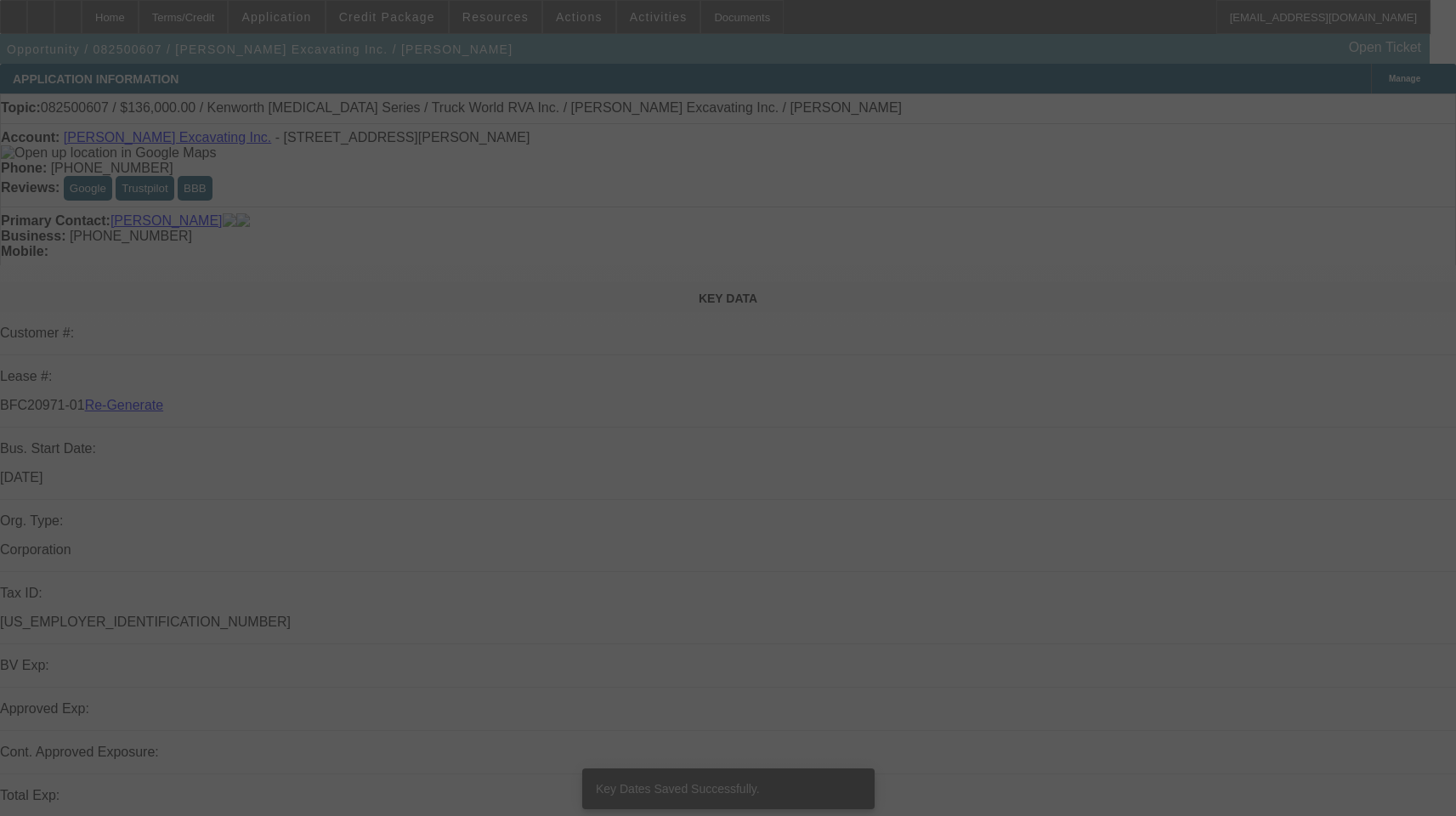
select select "3"
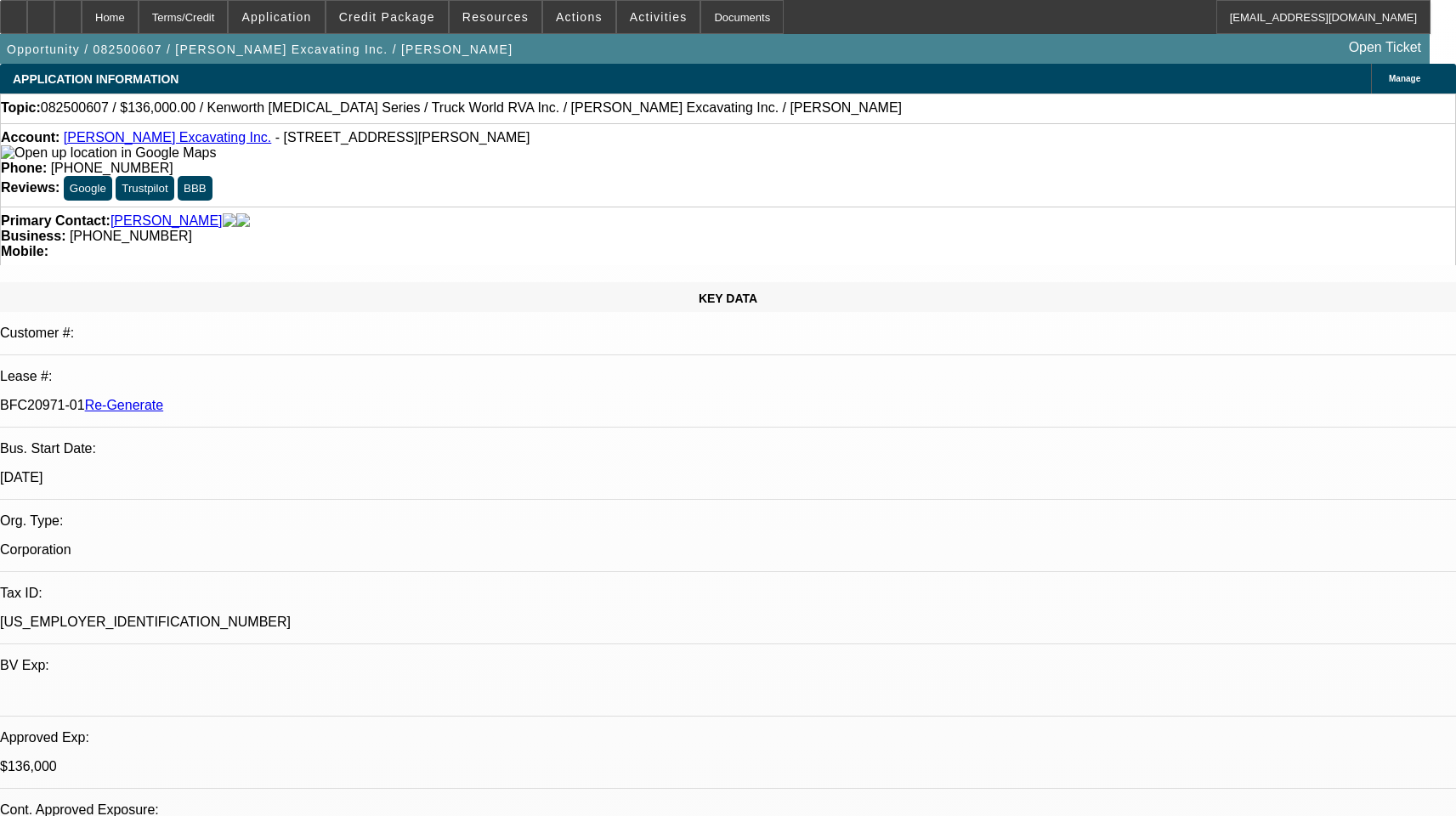
select select "0"
select select "1"
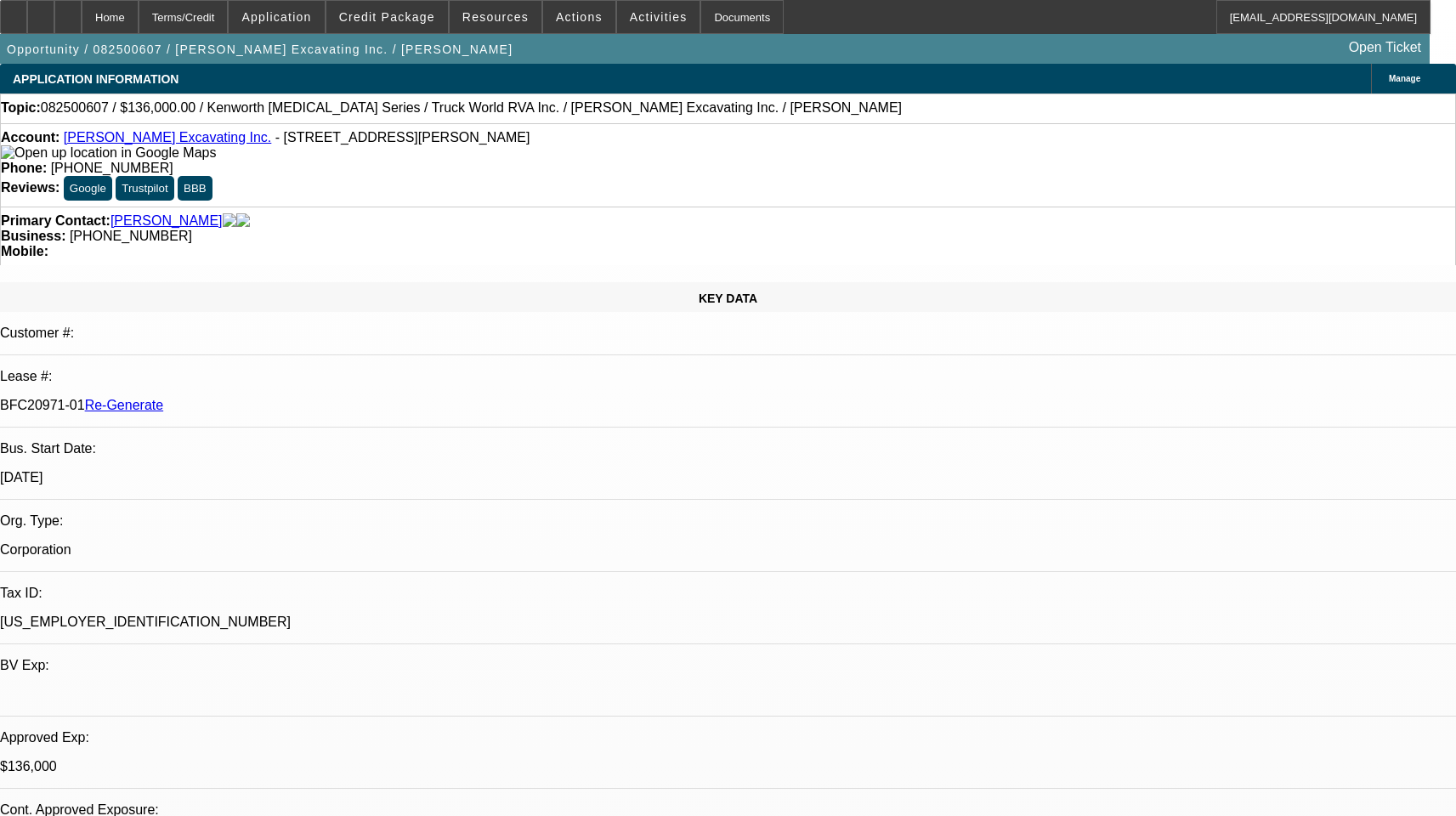
select select "6"
